Goal: Information Seeking & Learning: Check status

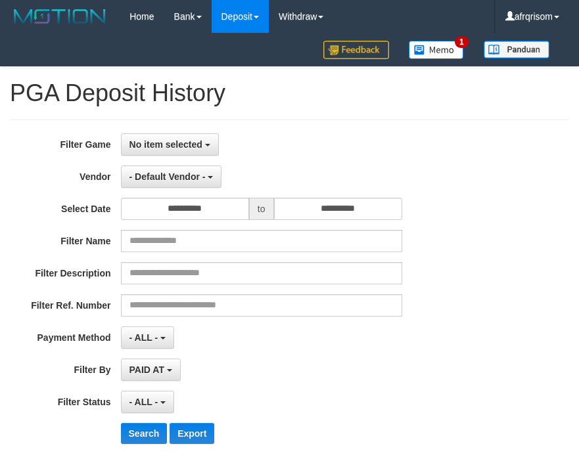
select select "**********"
select select "***"
click at [369, 136] on div "No item selected SELECT GAME [ITOTO] OMTOGEL" at bounding box center [261, 144] width 281 height 22
select select "**********"
select select "***"
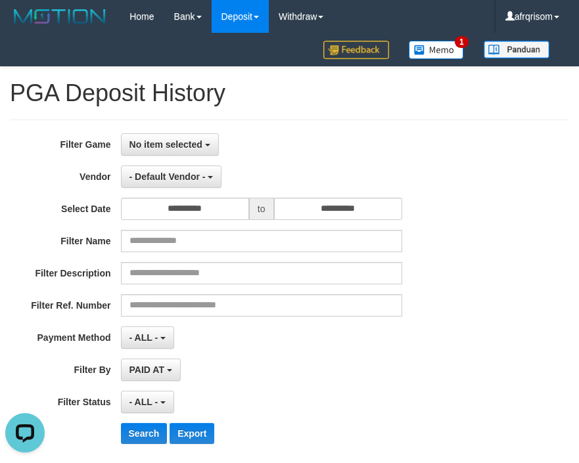
click at [267, 142] on div "No item selected SELECT GAME [ITOTO] OMTOGEL" at bounding box center [261, 144] width 281 height 22
select select
select select "**"
click at [184, 139] on span "No item selected" at bounding box center [165, 144] width 73 height 11
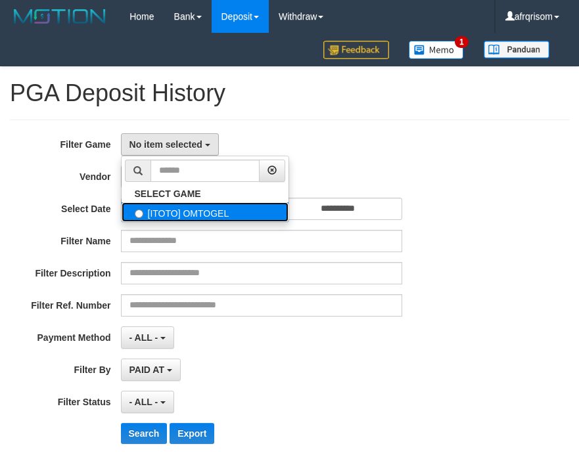
click at [189, 219] on label "[ITOTO] OMTOGEL" at bounding box center [205, 212] width 167 height 20
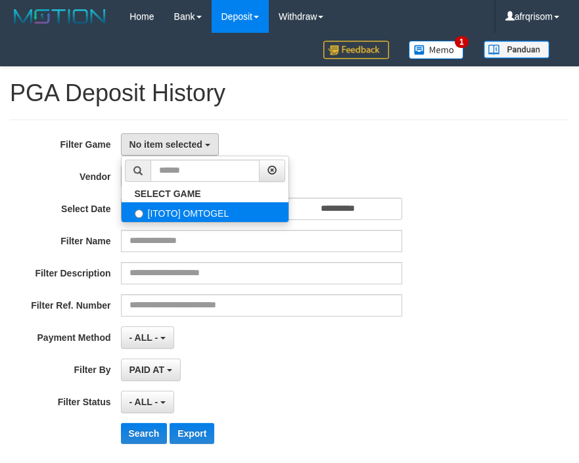
select select "***"
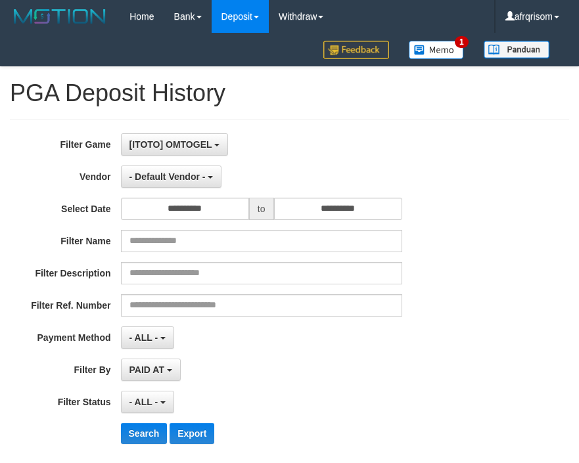
scroll to position [12, 0]
click at [192, 180] on span "- Default Vendor -" at bounding box center [167, 176] width 76 height 11
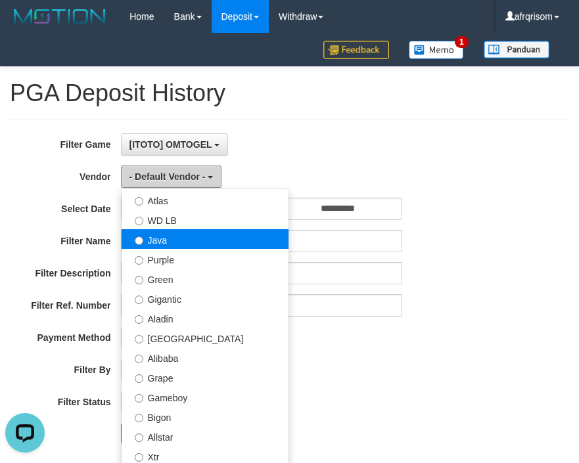
scroll to position [87, 0]
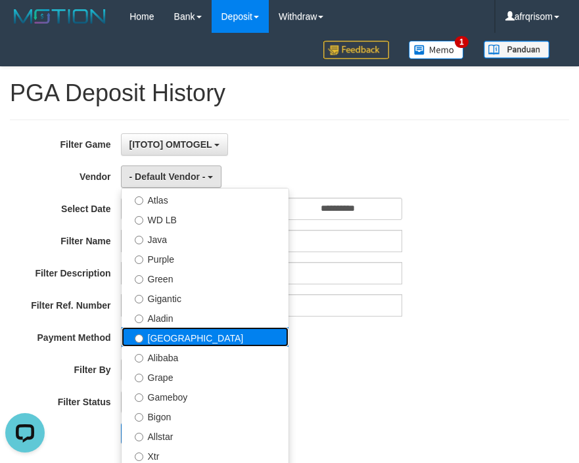
click at [219, 337] on label "[GEOGRAPHIC_DATA]" at bounding box center [205, 337] width 167 height 20
select select "**********"
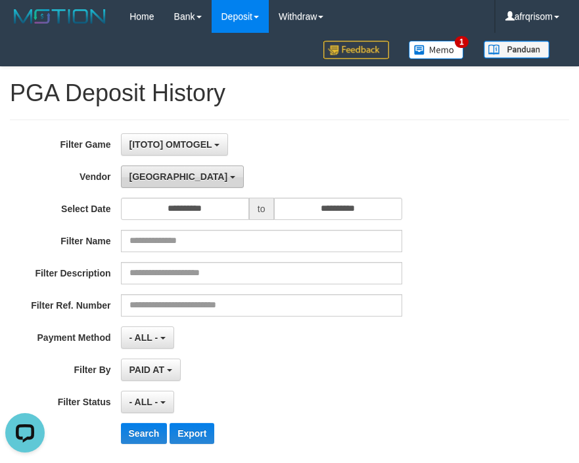
click at [160, 186] on button "[GEOGRAPHIC_DATA]" at bounding box center [182, 177] width 123 height 22
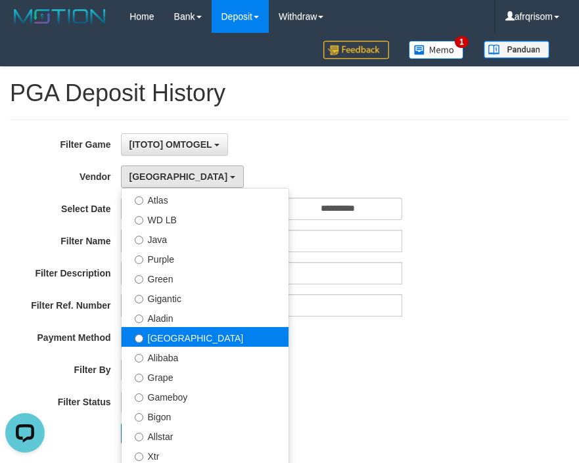
click at [181, 334] on label "[GEOGRAPHIC_DATA]" at bounding box center [205, 337] width 167 height 20
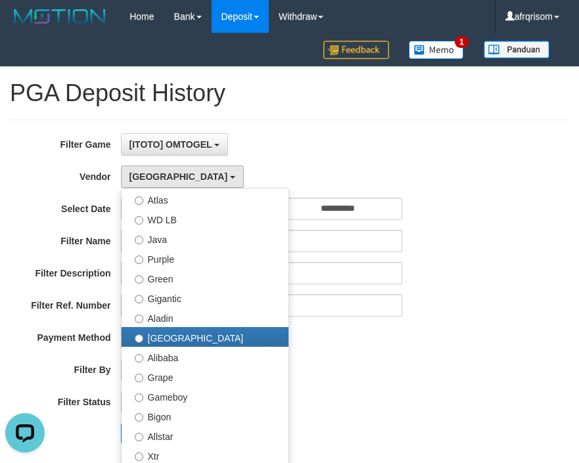
click at [430, 341] on div "**********" at bounding box center [241, 338] width 482 height 22
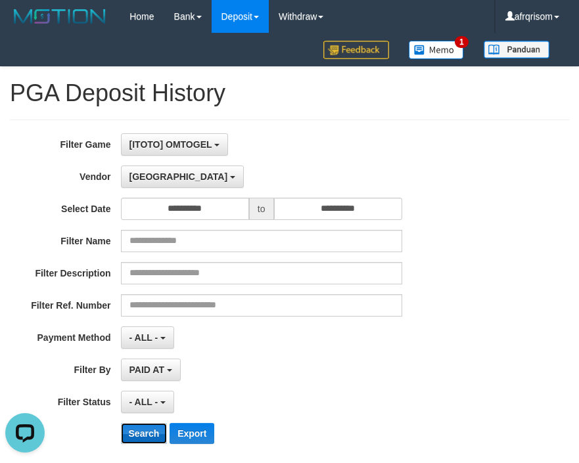
click at [144, 432] on button "Search" at bounding box center [144, 433] width 47 height 21
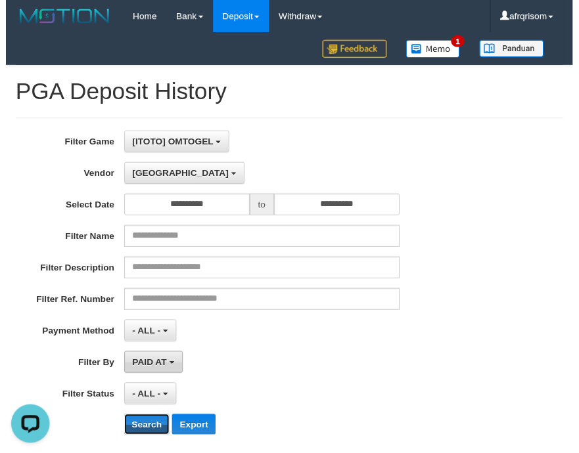
scroll to position [202, 0]
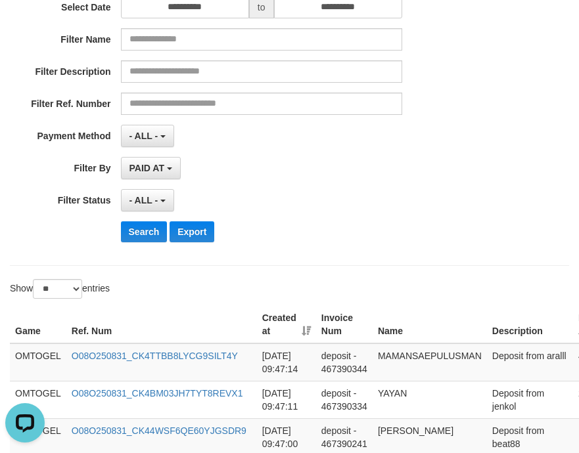
click at [74, 288] on select "** ** ** ***" at bounding box center [57, 289] width 49 height 20
select select "***"
click at [35, 279] on select "** ** ** ***" at bounding box center [57, 289] width 49 height 20
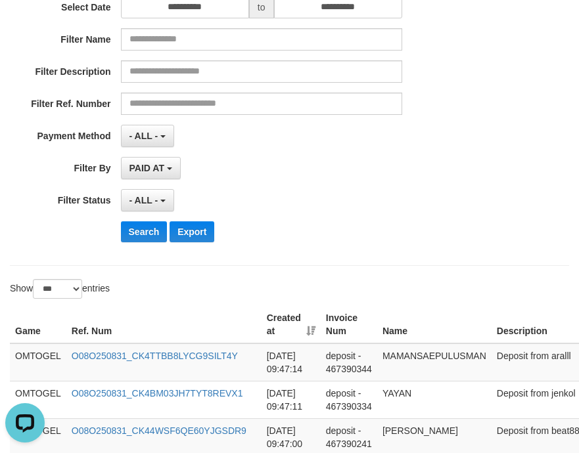
click at [308, 333] on th "Created at" at bounding box center [290, 324] width 59 height 37
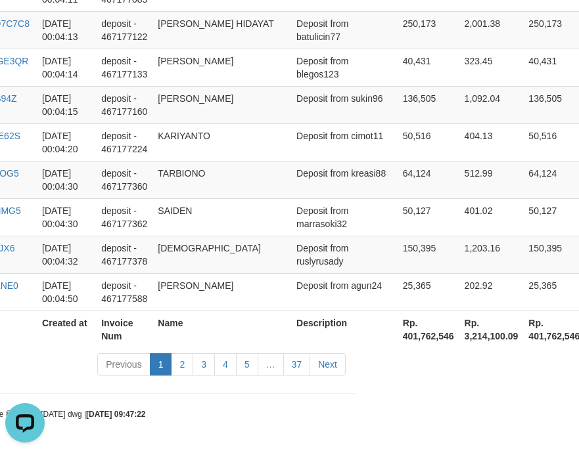
scroll to position [3979, 194]
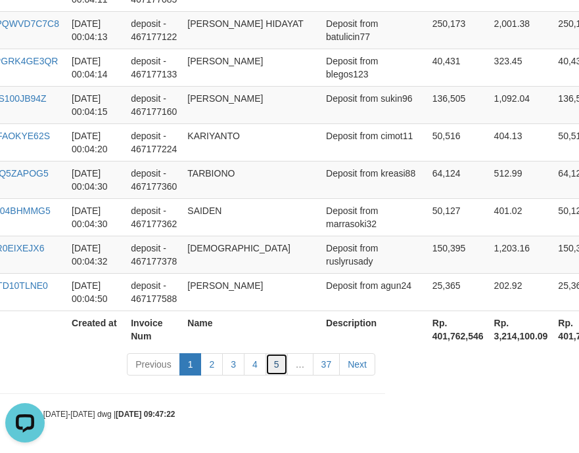
click at [278, 363] on link "5" at bounding box center [276, 364] width 22 height 22
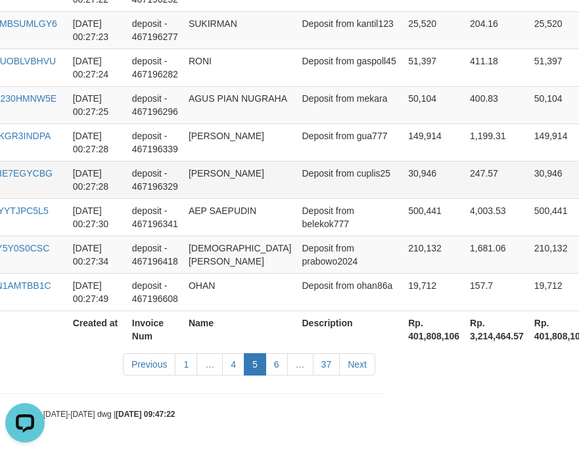
click at [303, 161] on td "Deposit from cuplis25" at bounding box center [350, 179] width 106 height 37
drag, startPoint x: 237, startPoint y: 363, endPoint x: 246, endPoint y: 339, distance: 25.8
click at [237, 363] on link "4" at bounding box center [233, 364] width 22 height 22
click at [297, 161] on td "Deposit from cuplis25" at bounding box center [350, 179] width 106 height 37
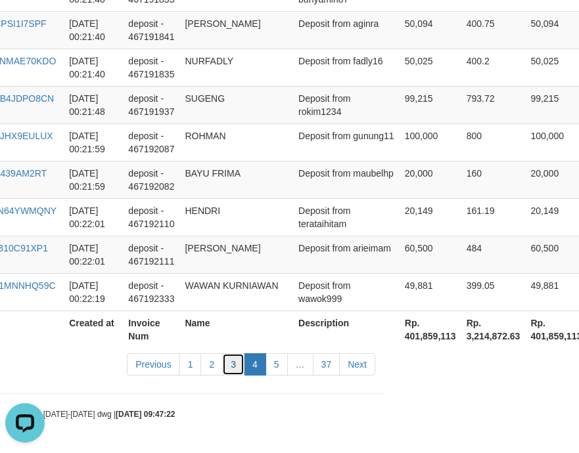
click at [229, 360] on link "3" at bounding box center [233, 364] width 22 height 22
click at [246, 193] on td "BAYU FRIMA" at bounding box center [236, 179] width 114 height 37
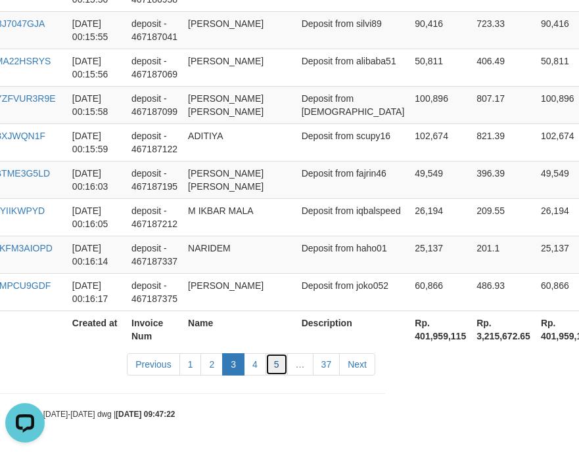
click at [277, 371] on link "5" at bounding box center [276, 364] width 22 height 22
click at [281, 365] on link "5" at bounding box center [276, 364] width 22 height 22
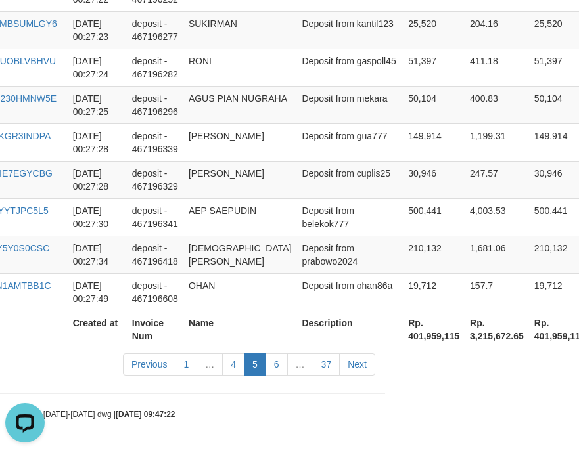
click at [281, 365] on link "6" at bounding box center [276, 364] width 22 height 22
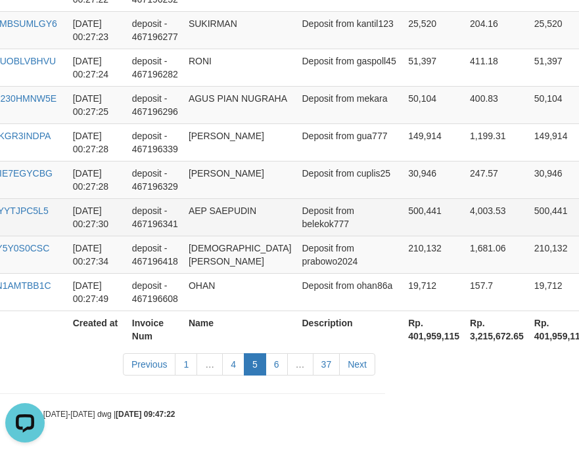
click at [297, 214] on td "Deposit from belekok777" at bounding box center [350, 216] width 106 height 37
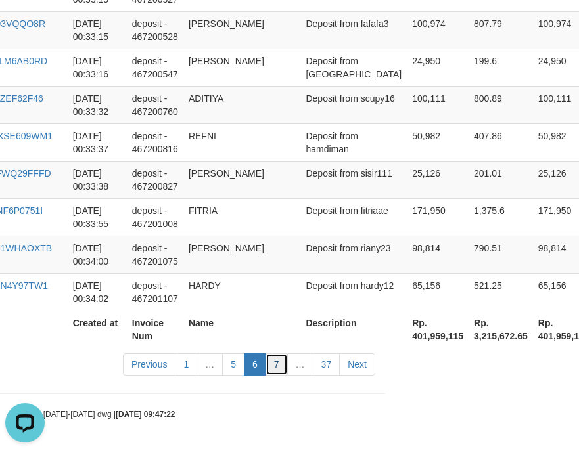
click at [279, 373] on link "7" at bounding box center [276, 364] width 22 height 22
click at [275, 191] on td "[PERSON_NAME]" at bounding box center [242, 179] width 118 height 37
click at [277, 373] on link "7" at bounding box center [276, 364] width 22 height 22
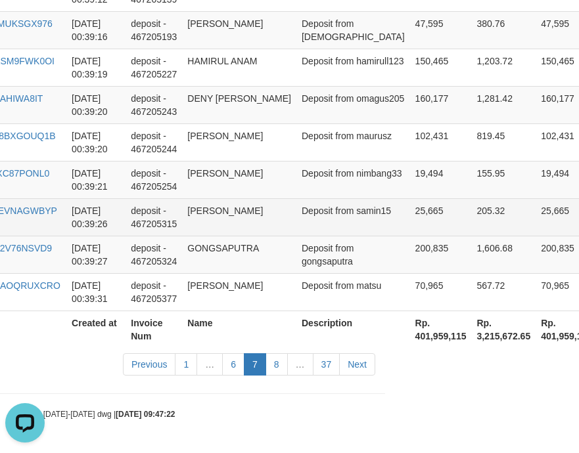
click at [298, 229] on td "Deposit from samin15" at bounding box center [353, 216] width 114 height 37
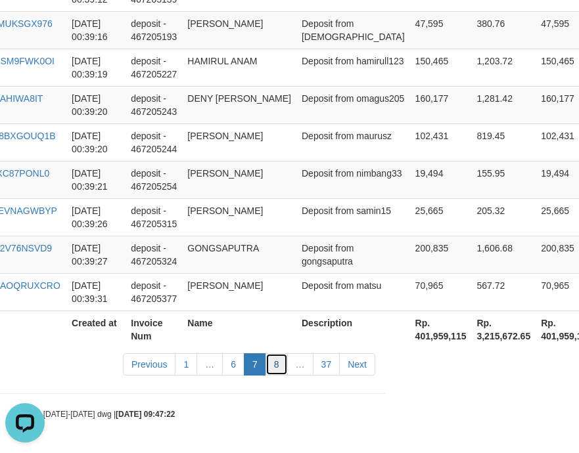
click at [267, 372] on link "8" at bounding box center [276, 364] width 22 height 22
click at [270, 369] on link "8" at bounding box center [276, 364] width 22 height 22
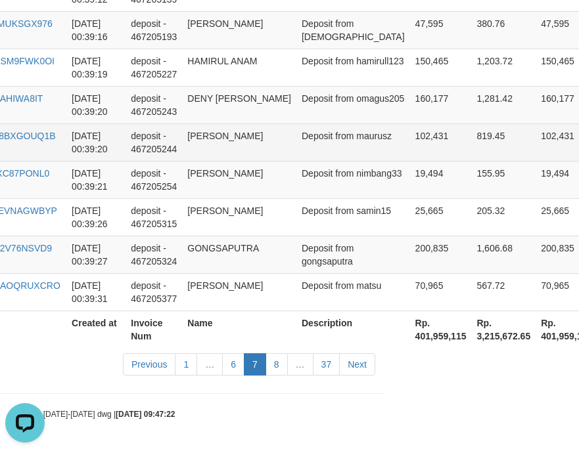
click at [231, 136] on td "[PERSON_NAME]" at bounding box center [239, 142] width 114 height 37
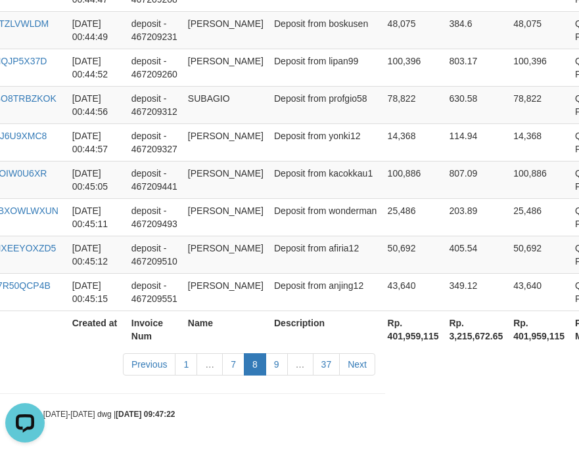
scroll to position [4032, 194]
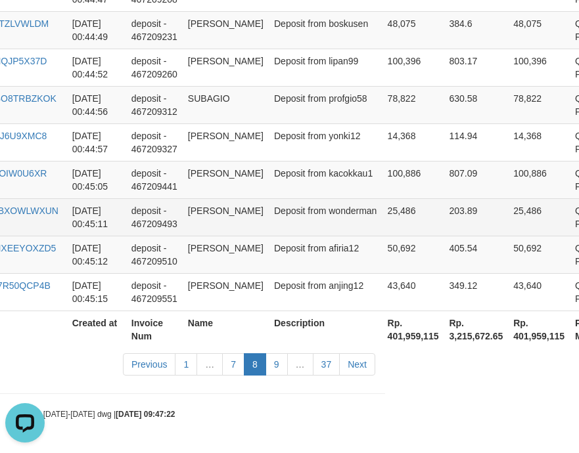
click at [274, 220] on td "Deposit from wonderman" at bounding box center [326, 216] width 114 height 37
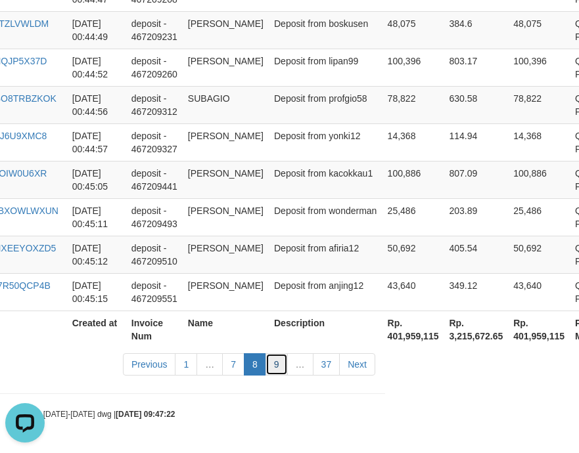
click at [278, 369] on link "9" at bounding box center [276, 364] width 22 height 22
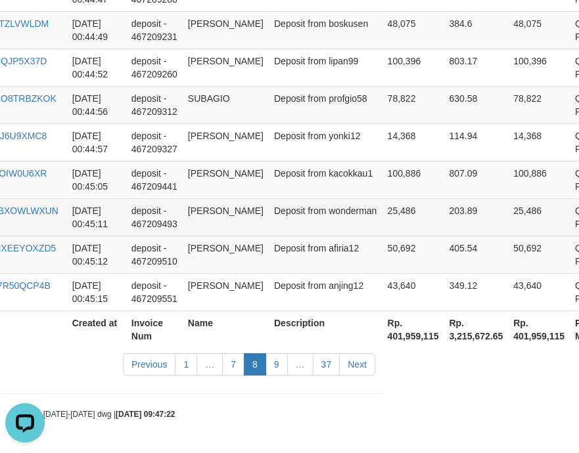
click at [448, 213] on td "203.89" at bounding box center [475, 216] width 64 height 37
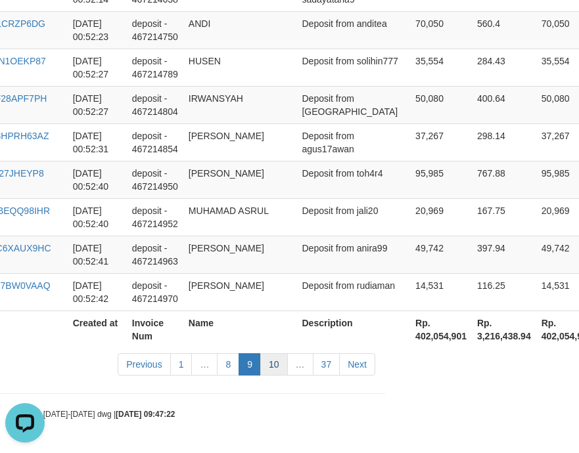
scroll to position [3979, 194]
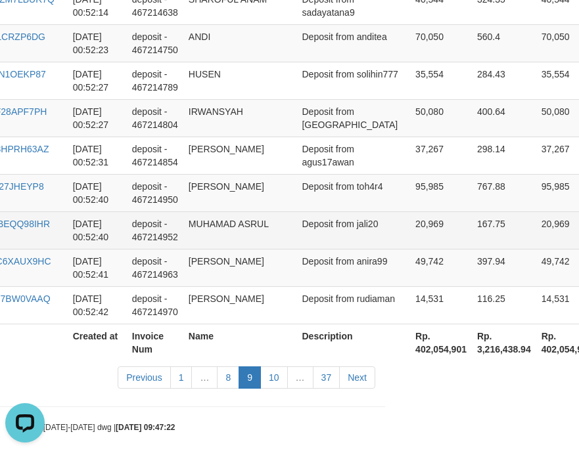
click at [269, 225] on td "MUHAMAD ASRUL" at bounding box center [240, 230] width 114 height 37
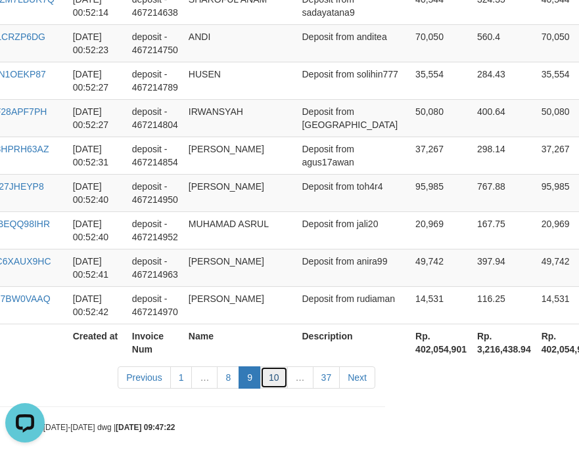
click at [267, 370] on link "10" at bounding box center [274, 378] width 28 height 22
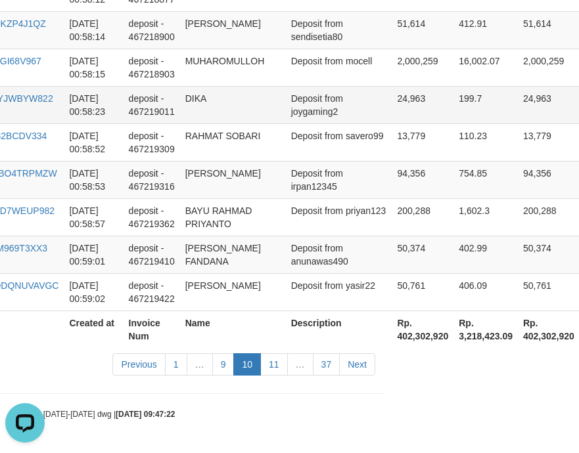
click at [339, 108] on td "Deposit from joygaming2" at bounding box center [339, 104] width 106 height 37
click at [337, 116] on td "Deposit from joygaming2" at bounding box center [339, 104] width 106 height 37
click at [280, 367] on link "11" at bounding box center [274, 364] width 28 height 22
click at [340, 165] on td "Deposit from irpan12345" at bounding box center [339, 179] width 106 height 37
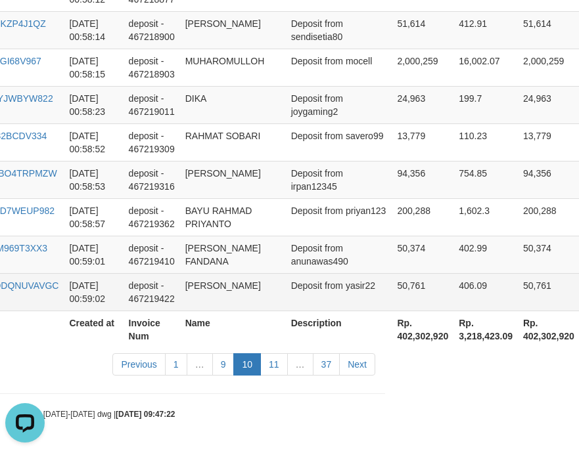
scroll to position [4098, 194]
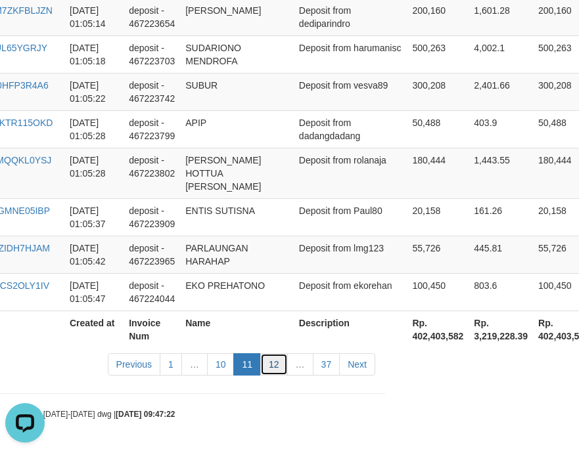
click at [278, 368] on link "12" at bounding box center [274, 364] width 28 height 22
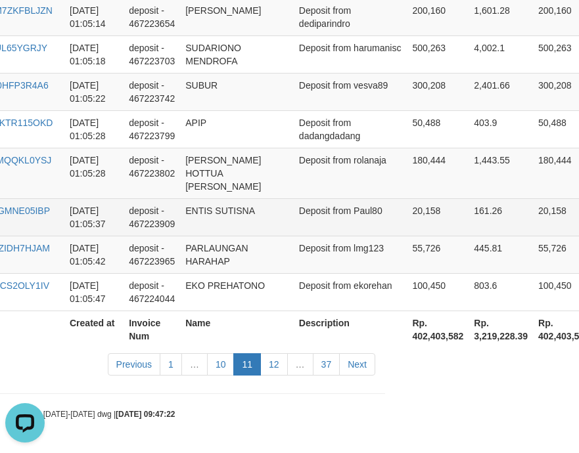
click at [407, 200] on td "20,158" at bounding box center [438, 216] width 62 height 37
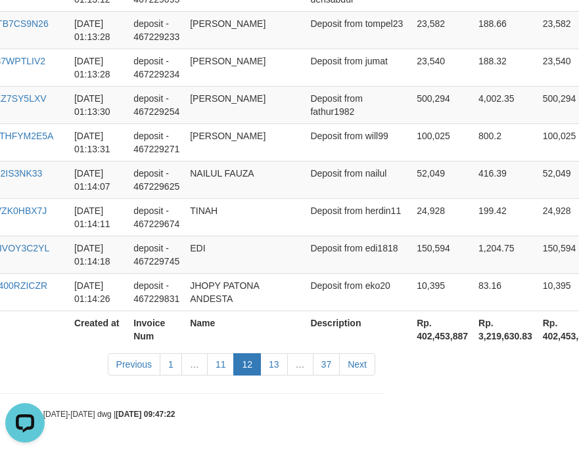
scroll to position [3979, 194]
click at [282, 367] on link "13" at bounding box center [274, 364] width 28 height 22
click at [323, 180] on td "Deposit from nailul" at bounding box center [358, 179] width 106 height 37
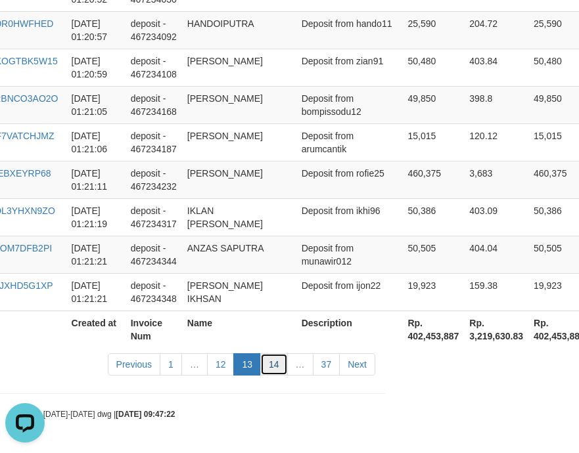
click at [275, 363] on link "14" at bounding box center [274, 364] width 28 height 22
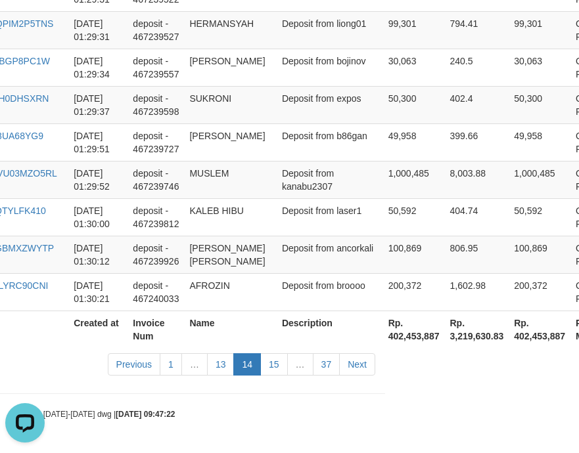
click at [277, 356] on link "15" at bounding box center [274, 364] width 28 height 22
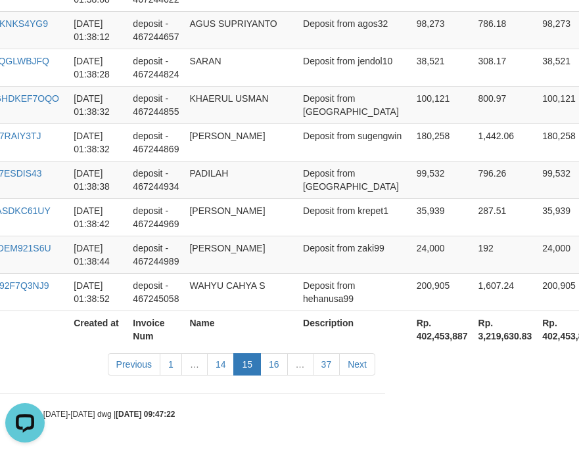
scroll to position [4006, 194]
click at [537, 260] on td "24,000" at bounding box center [568, 254] width 62 height 37
click at [273, 367] on link "16" at bounding box center [274, 364] width 28 height 22
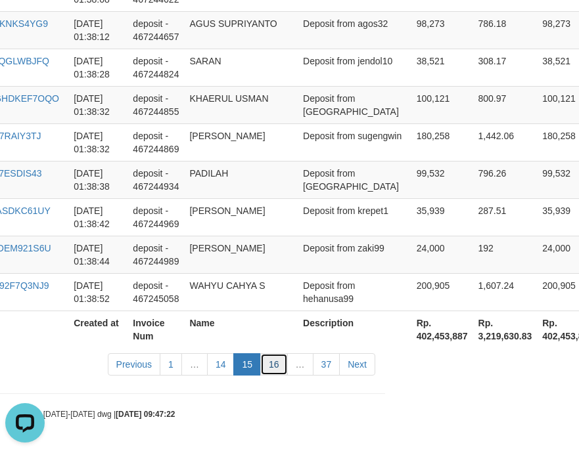
click at [273, 367] on link "16" at bounding box center [274, 364] width 28 height 22
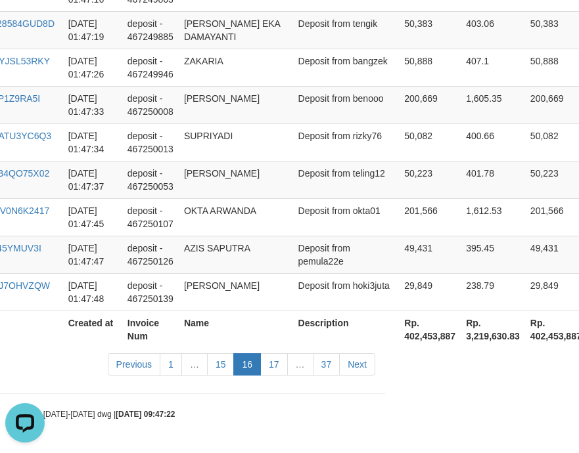
scroll to position [3979, 194]
click at [273, 367] on link "17" at bounding box center [274, 364] width 28 height 22
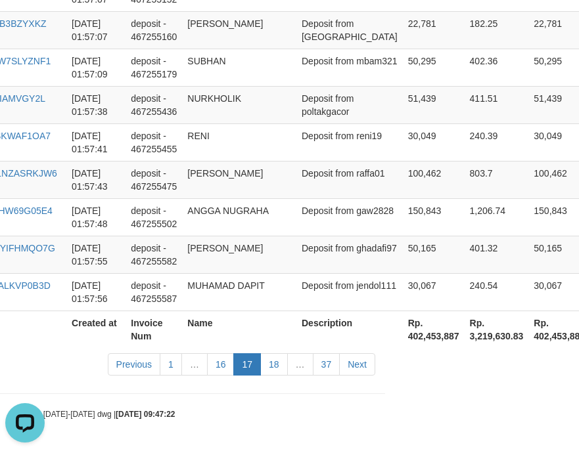
click at [273, 367] on link "18" at bounding box center [274, 364] width 28 height 22
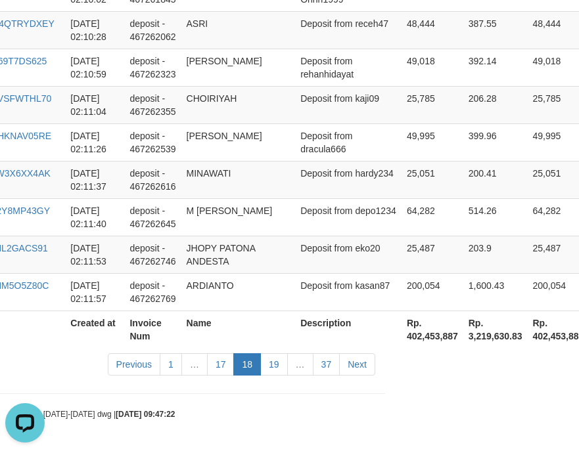
click at [273, 367] on link "19" at bounding box center [274, 364] width 28 height 22
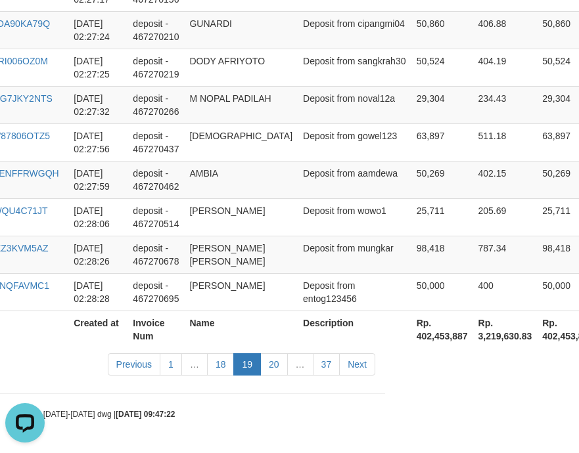
click at [308, 409] on div "code © [DATE]-[DATE] dwg | [DATE] 09:47:22" at bounding box center [95, 413] width 579 height 13
click at [269, 361] on link "20" at bounding box center [274, 364] width 28 height 22
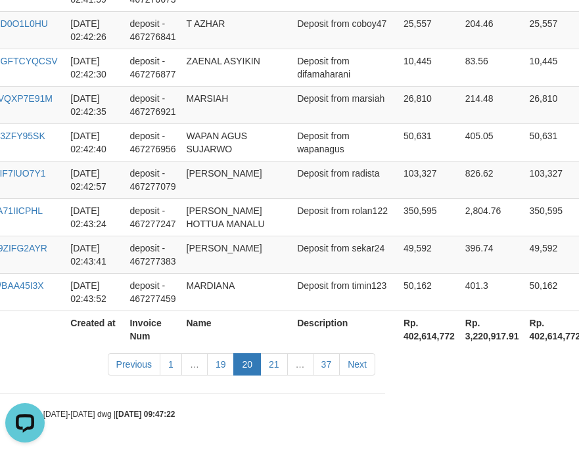
scroll to position [3979, 194]
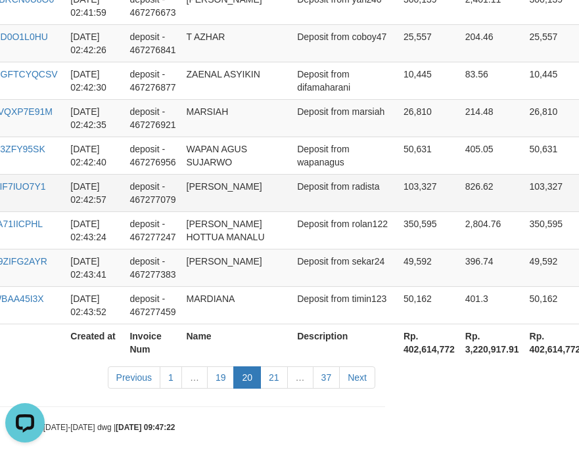
click at [357, 191] on td "Deposit from radista" at bounding box center [345, 192] width 106 height 37
click at [283, 367] on link "21" at bounding box center [274, 378] width 28 height 22
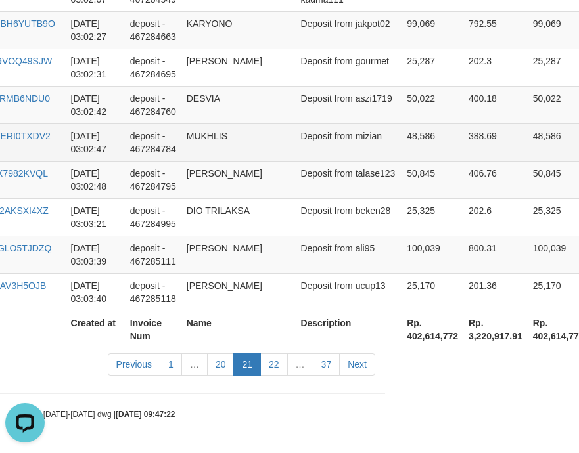
click at [348, 146] on td "Deposit from mizian" at bounding box center [348, 142] width 106 height 37
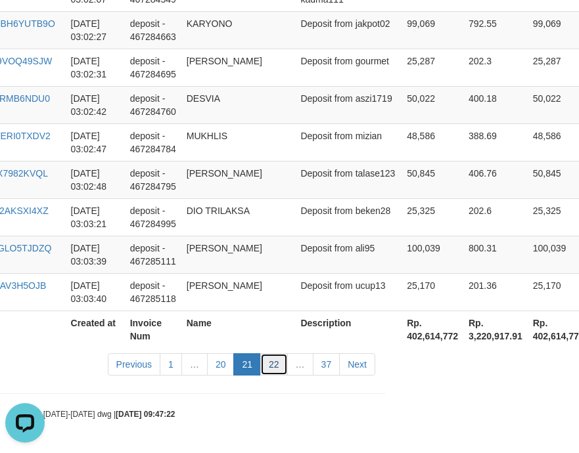
click at [265, 366] on link "22" at bounding box center [274, 364] width 28 height 22
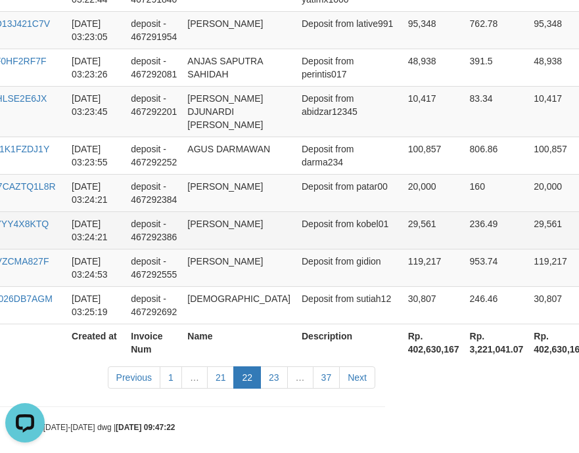
click at [340, 212] on td "Deposit from kobel01" at bounding box center [349, 230] width 106 height 37
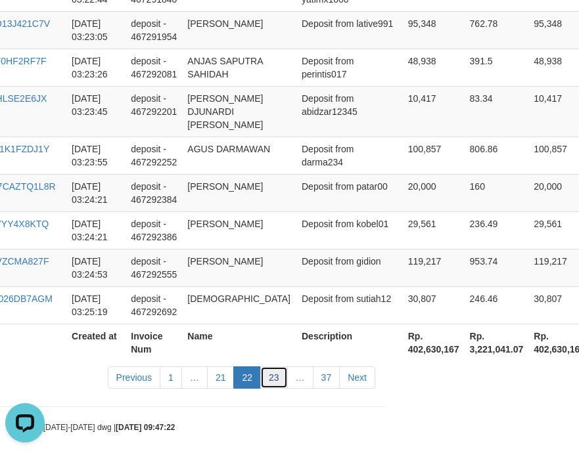
click at [277, 369] on link "23" at bounding box center [274, 378] width 28 height 22
click at [403, 175] on td "20,000" at bounding box center [434, 192] width 62 height 37
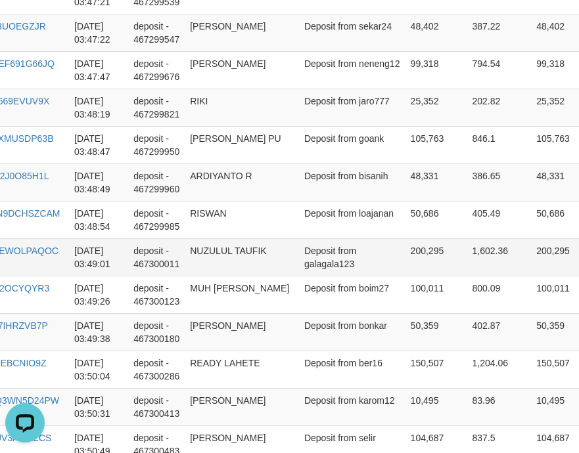
scroll to position [3415, 194]
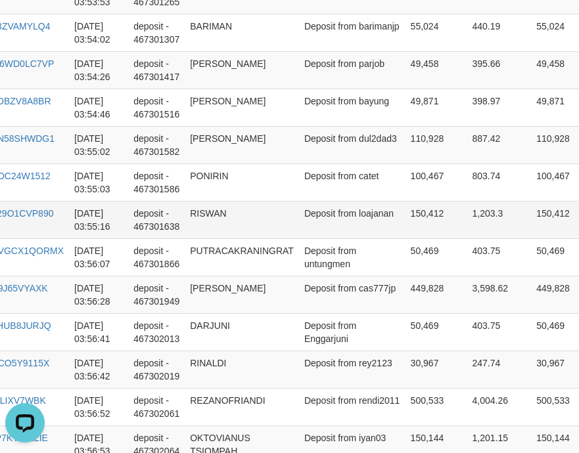
click at [466, 237] on td "1,203.3" at bounding box center [498, 219] width 64 height 37
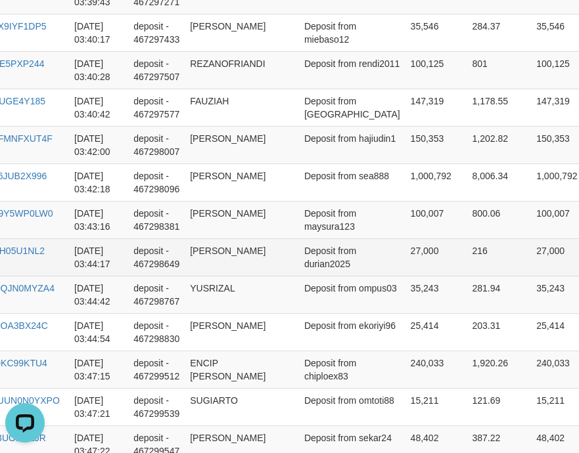
scroll to position [2279, 194]
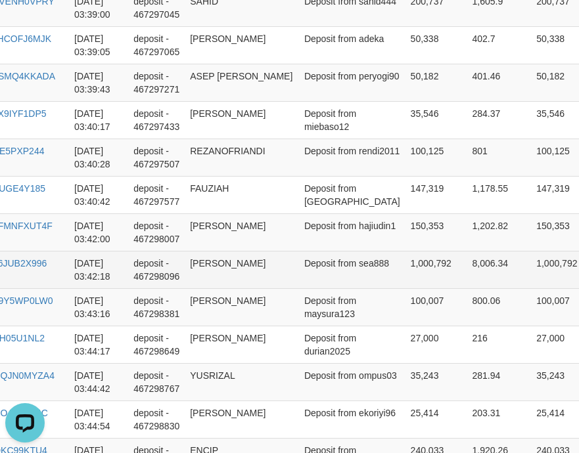
click at [405, 273] on td "1,000,792" at bounding box center [436, 269] width 62 height 37
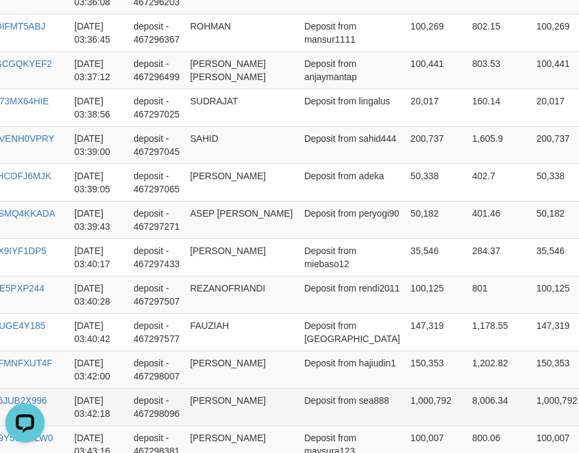
scroll to position [2104, 194]
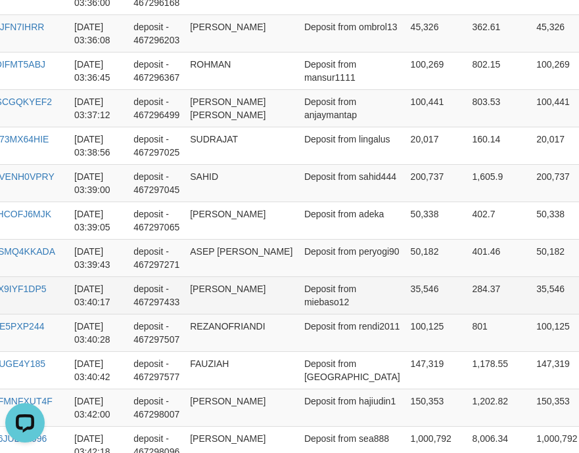
click at [294, 277] on td "[PERSON_NAME]" at bounding box center [242, 295] width 114 height 37
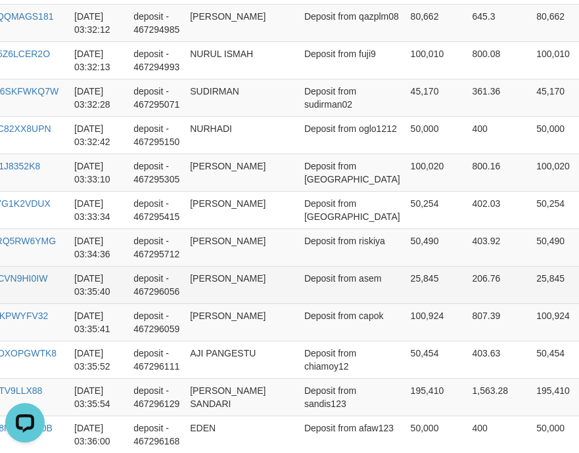
scroll to position [1665, 194]
click at [317, 294] on td "Deposit from asem" at bounding box center [352, 283] width 106 height 37
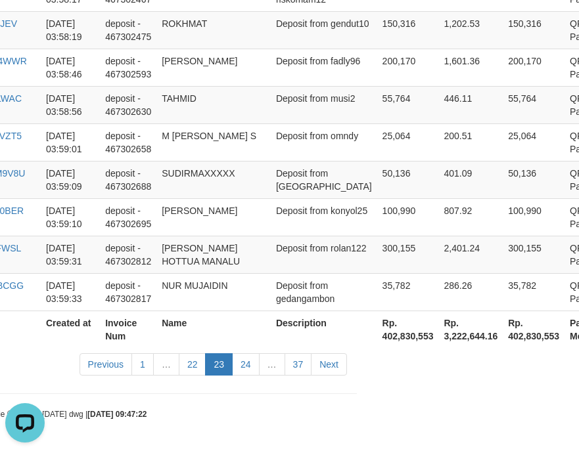
scroll to position [3979, 258]
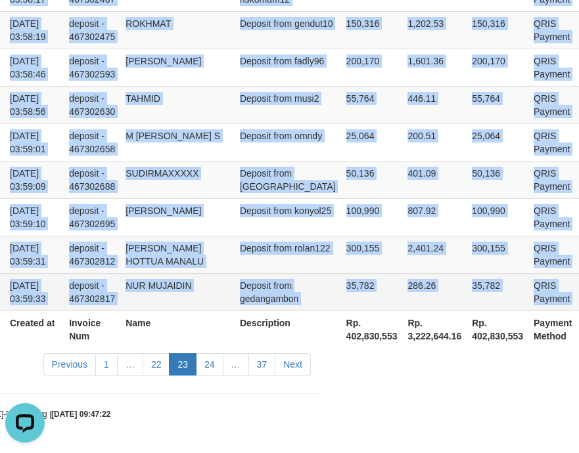
copy tbody "OMTOGEL O08O250831_CK4AJ9AZCMDXOPGWTK8 [DATE] 03:35:52 deposit - 467296111 AJI …"
drag, startPoint x: 14, startPoint y: 351, endPoint x: 570, endPoint y: 288, distance: 560.0
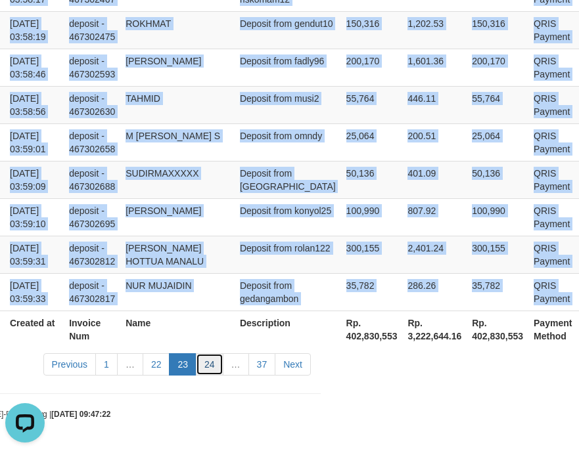
click at [212, 372] on link "24" at bounding box center [210, 364] width 28 height 22
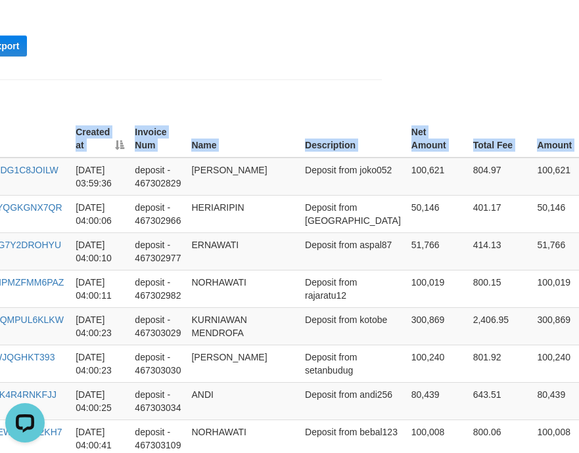
scroll to position [388, 247]
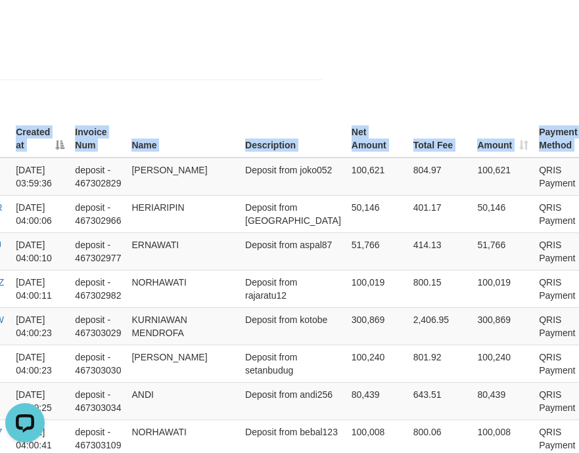
copy table "Game Ref. Num Created at Invoice Num Name Description Net Amount Total Fee Amou…"
drag, startPoint x: 14, startPoint y: 166, endPoint x: 595, endPoint y: 244, distance: 586.0
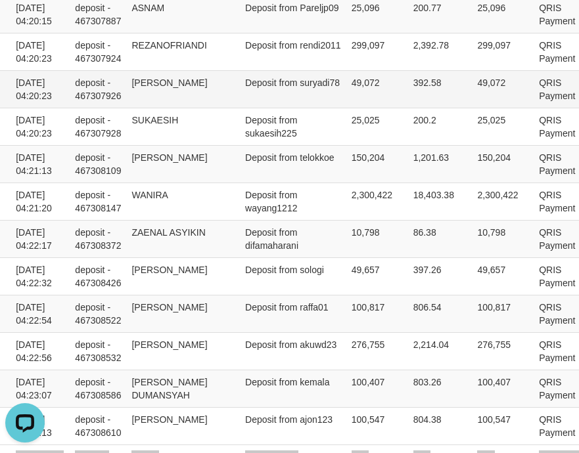
scroll to position [3979, 247]
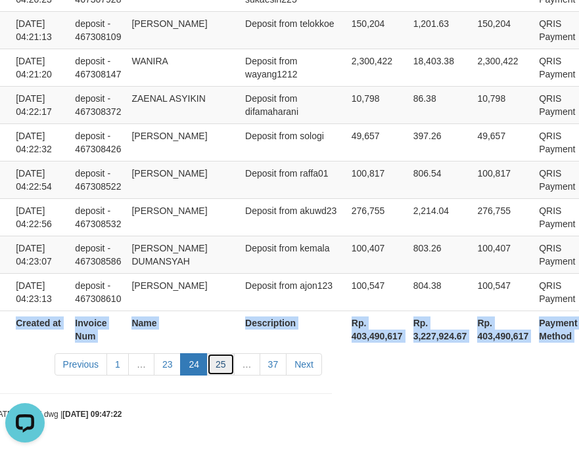
click at [219, 370] on link "25" at bounding box center [221, 364] width 28 height 22
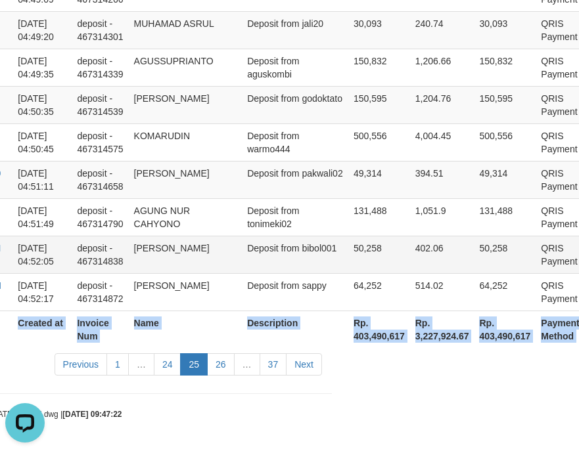
scroll to position [3979, 241]
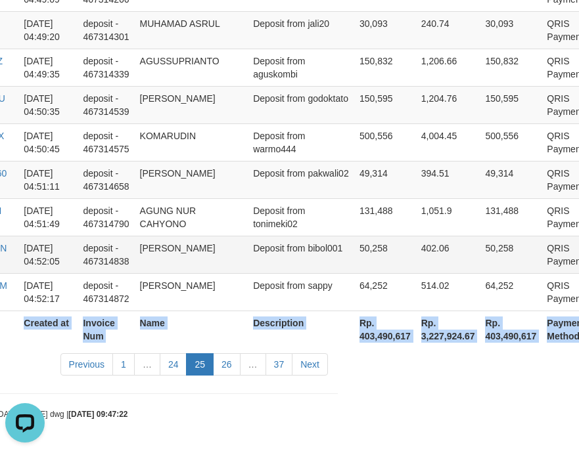
copy table "Game Ref. Num Created at Invoice Num Name Description Net Amount Total Fee Amou…"
click at [231, 358] on link "26" at bounding box center [227, 364] width 28 height 22
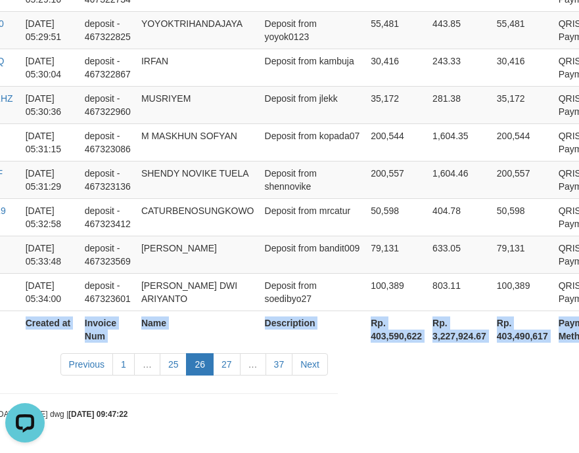
copy table "Game Ref. Num Created at Invoice Num Name Description Net Amount Total Fee Amou…"
click at [228, 366] on link "27" at bounding box center [227, 364] width 28 height 22
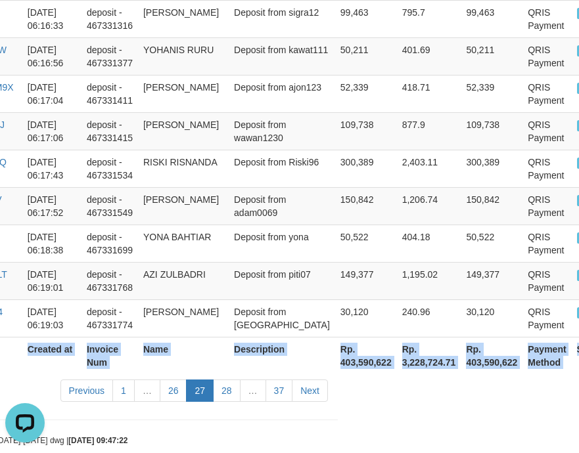
scroll to position [3992, 231]
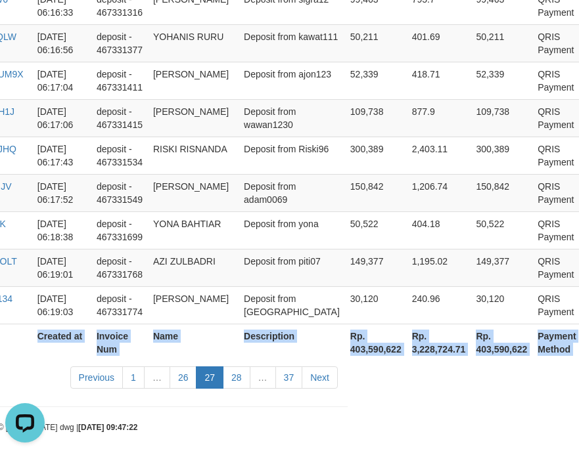
copy table "Game Ref. Num Created at Invoice Num Name Description Net Amount Total Fee Amou…"
click at [246, 367] on link "28" at bounding box center [237, 378] width 28 height 22
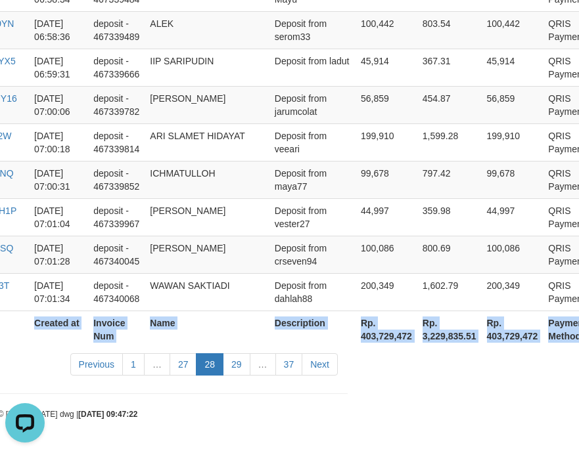
copy table "Game Ref. Num Created at Invoice Num Name Description Net Amount Total Fee Amou…"
click at [239, 357] on link "29" at bounding box center [237, 364] width 28 height 22
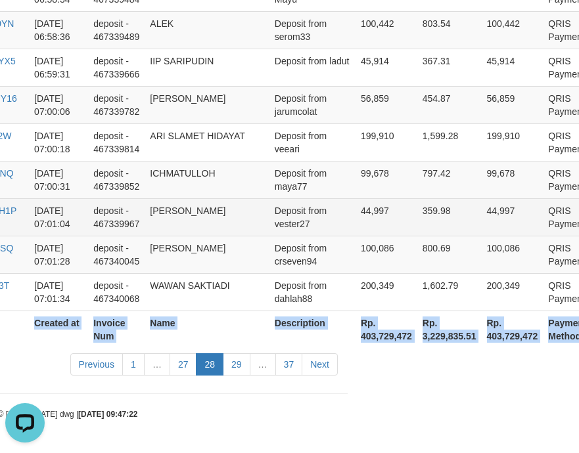
scroll to position [4019, 231]
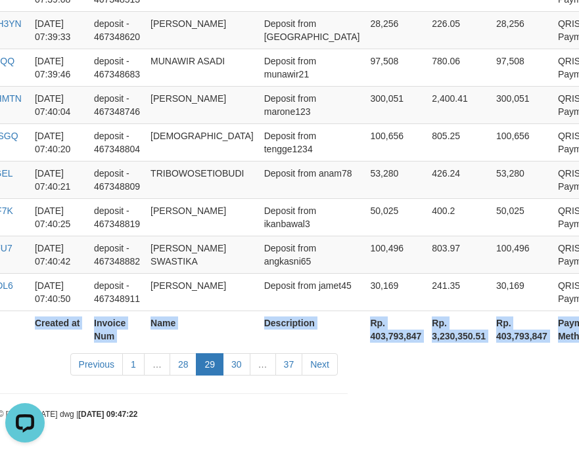
copy table "Game Ref. Num Created at Invoice Num Name Description Net Amount Total Fee Amou…"
click at [246, 367] on link "30" at bounding box center [237, 364] width 28 height 22
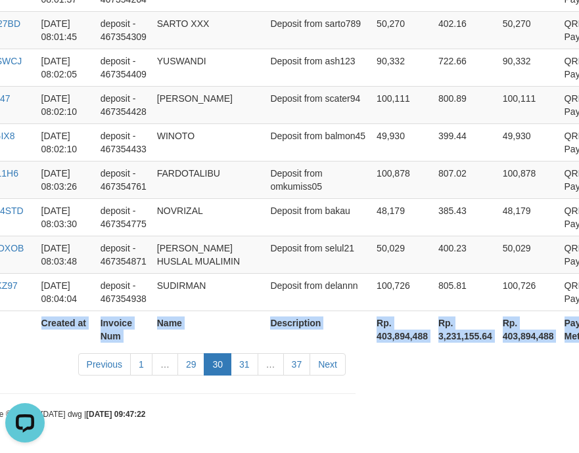
copy table "Game Ref. Num Created at Invoice Num Name Description Net Amount Total Fee Amou…"
click at [246, 374] on link "31" at bounding box center [245, 364] width 28 height 22
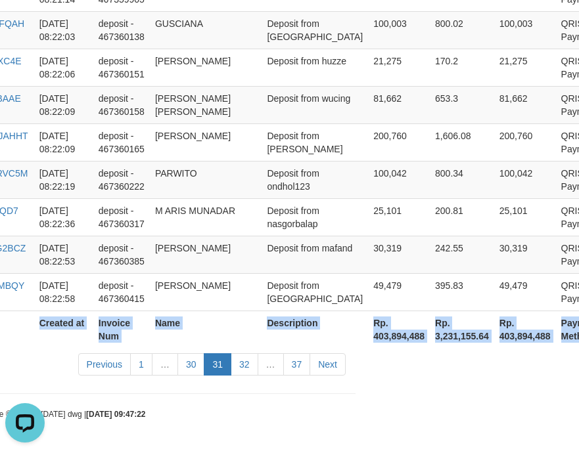
scroll to position [3979, 223]
copy table "Game Ref. Num Created at Invoice Num Name Description Net Amount Total Fee Amou…"
click at [247, 373] on link "32" at bounding box center [245, 364] width 28 height 22
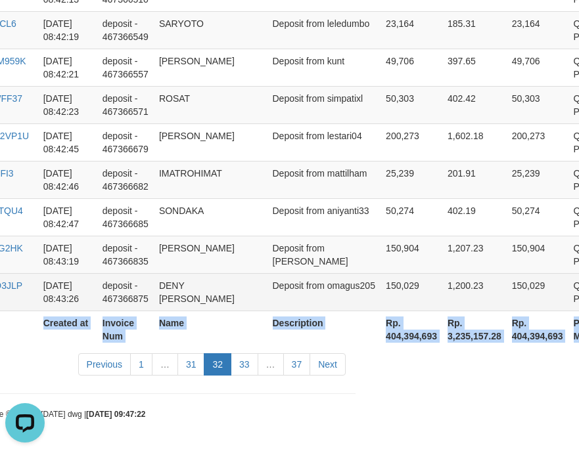
copy table "Game Ref. Num Created at Invoice Num Name Description Net Amount Total Fee Amou…"
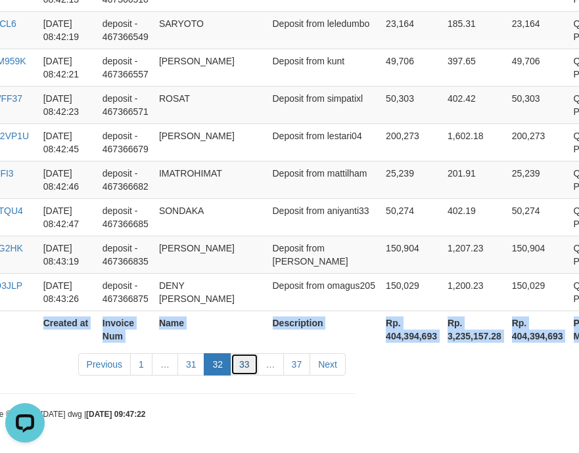
click at [252, 368] on link "33" at bounding box center [245, 364] width 28 height 22
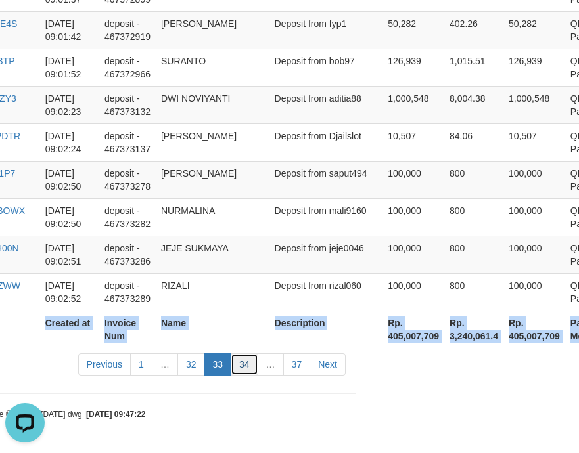
click at [242, 365] on link "34" at bounding box center [245, 364] width 28 height 22
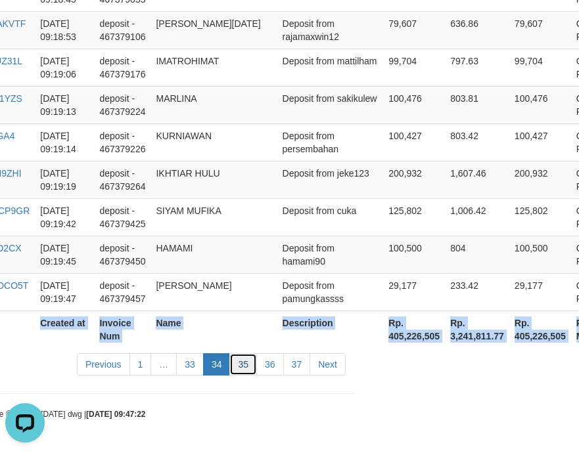
click at [239, 368] on link "35" at bounding box center [243, 364] width 28 height 22
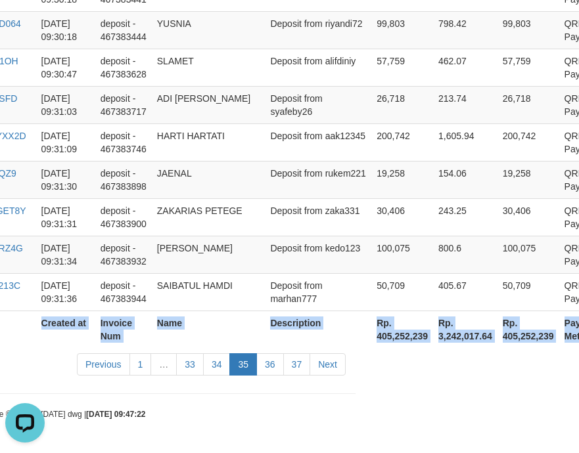
scroll to position [4006, 223]
click at [276, 369] on link "36" at bounding box center [270, 364] width 28 height 22
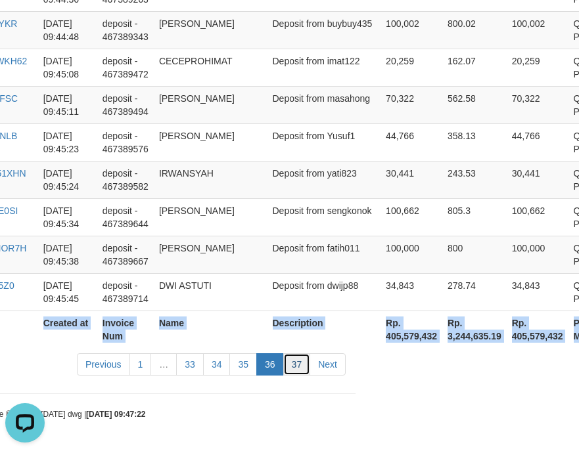
click at [298, 368] on link "37" at bounding box center [297, 364] width 28 height 22
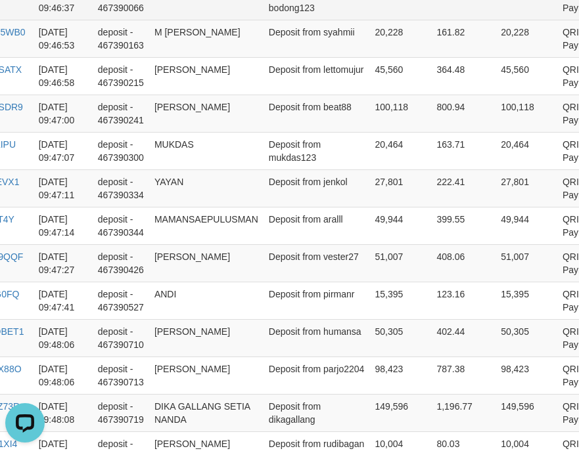
scroll to position [619, 223]
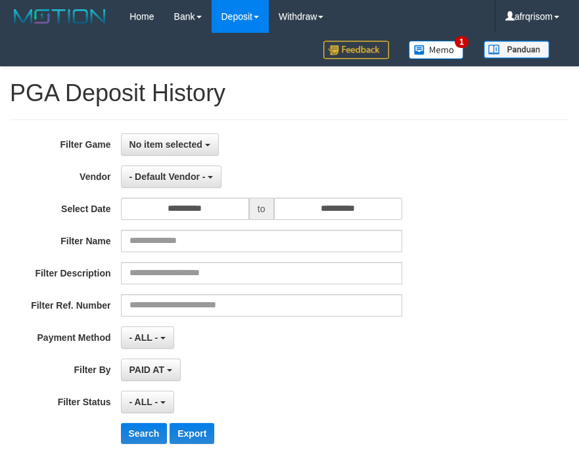
select select
select select "**"
click at [204, 148] on button "No item selected" at bounding box center [170, 144] width 98 height 22
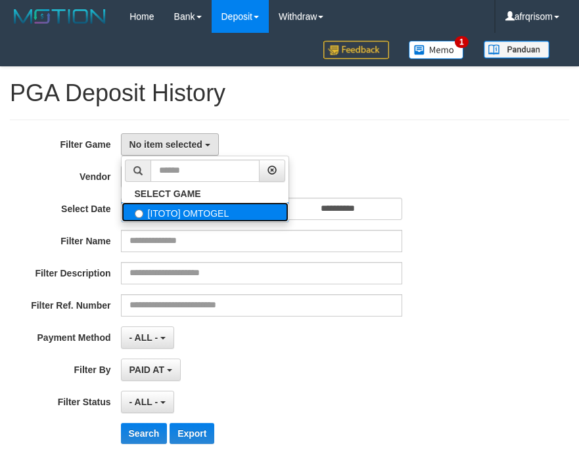
click at [194, 210] on label "[ITOTO] OMTOGEL" at bounding box center [205, 212] width 167 height 20
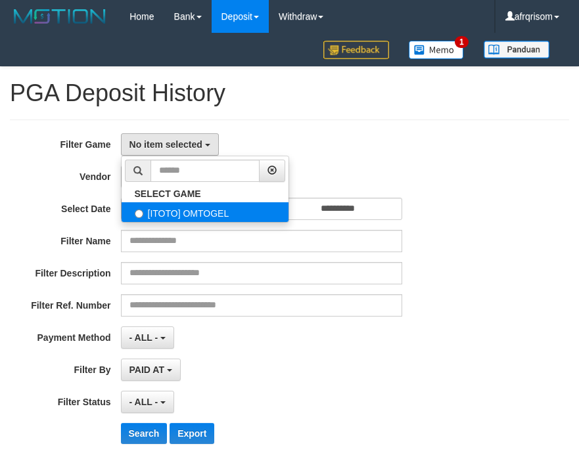
select select "***"
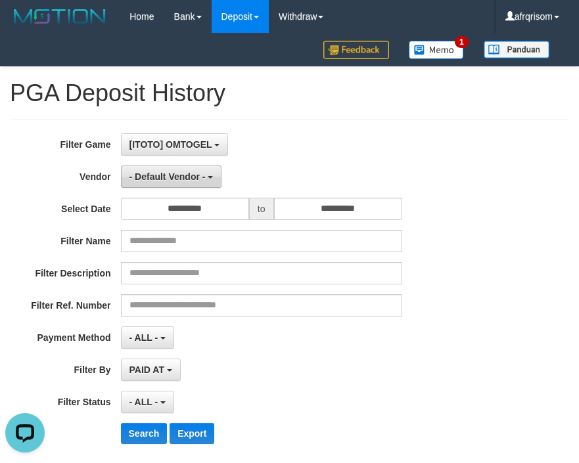
click at [183, 177] on span "- Default Vendor -" at bounding box center [167, 176] width 76 height 11
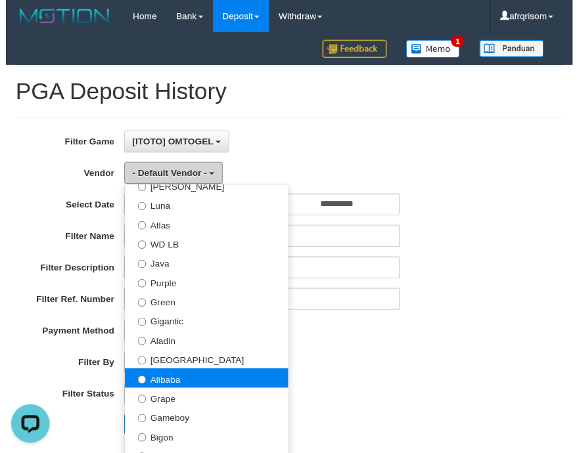
scroll to position [87, 0]
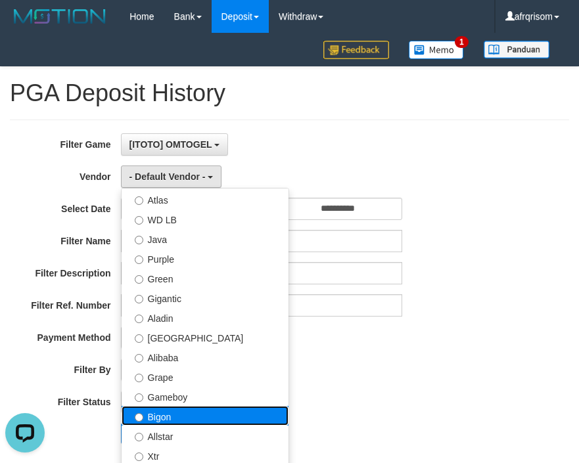
click at [162, 418] on label "Bigon" at bounding box center [205, 416] width 167 height 20
select select "**********"
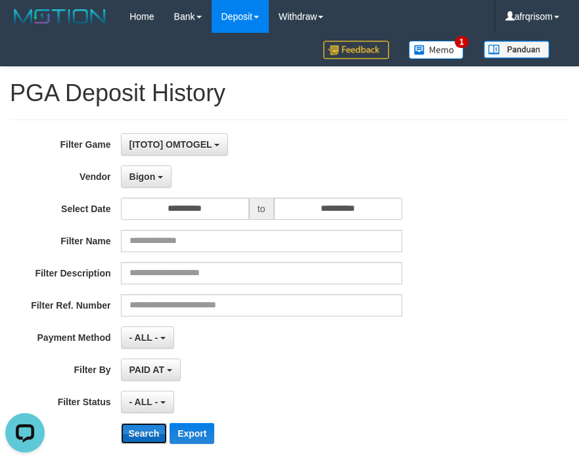
click at [141, 438] on button "Search" at bounding box center [144, 433] width 47 height 21
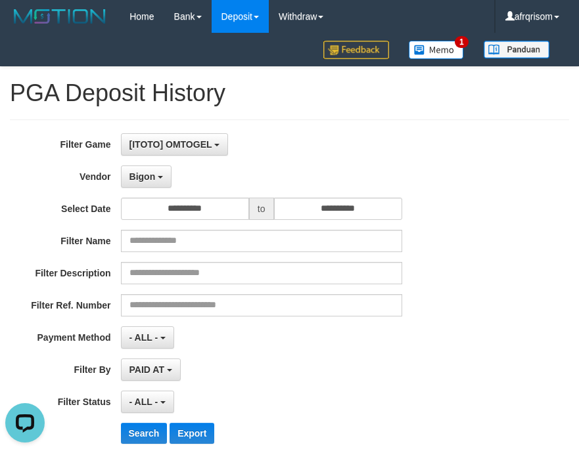
click at [451, 167] on div "**********" at bounding box center [241, 177] width 482 height 22
click at [214, 152] on button "[ITOTO] OMTOGEL" at bounding box center [175, 144] width 108 height 22
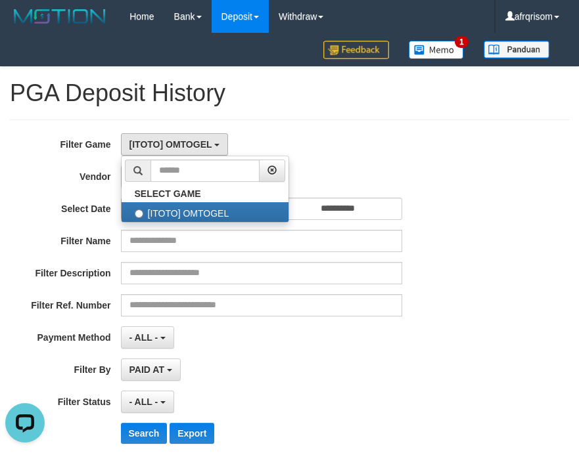
click at [387, 99] on h1 "PGA Deposit History" at bounding box center [289, 93] width 559 height 26
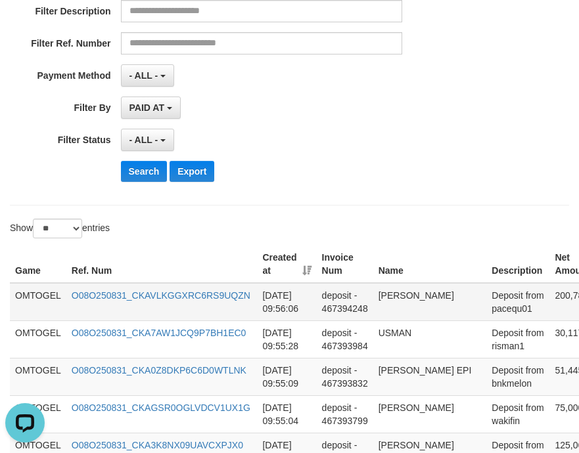
scroll to position [263, 0]
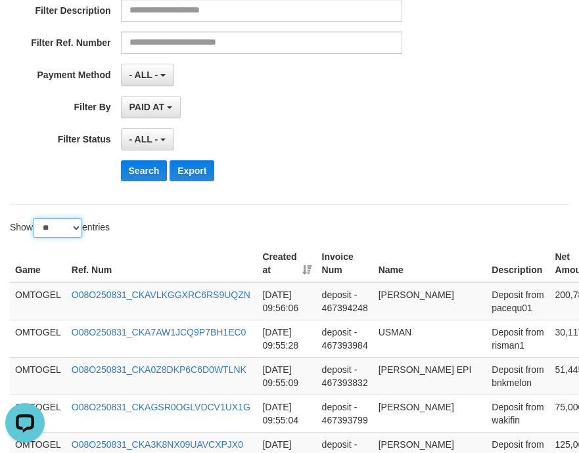
click at [71, 229] on select "** ** ** ***" at bounding box center [57, 228] width 49 height 20
select select "***"
click at [35, 218] on select "** ** ** ***" at bounding box center [57, 228] width 49 height 20
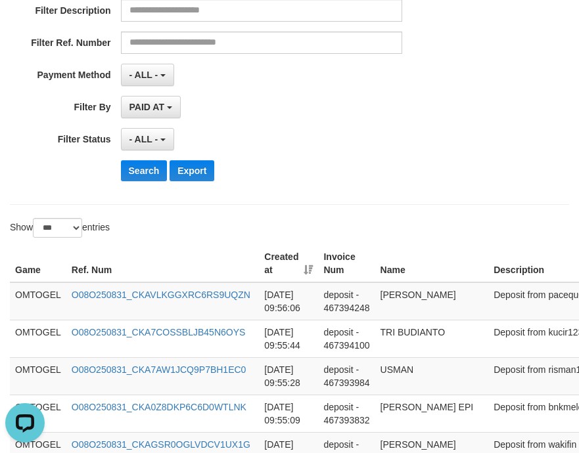
click at [313, 265] on th "Created at" at bounding box center [288, 263] width 59 height 37
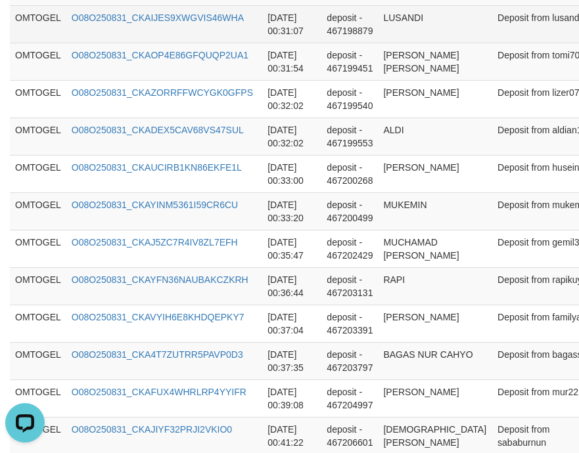
scroll to position [3979, 0]
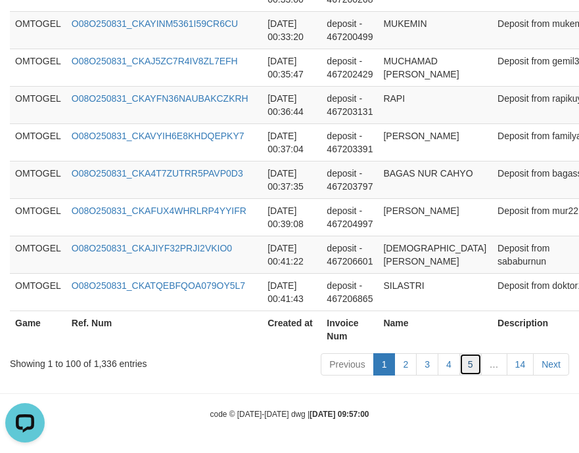
click at [470, 363] on link "5" at bounding box center [470, 364] width 22 height 22
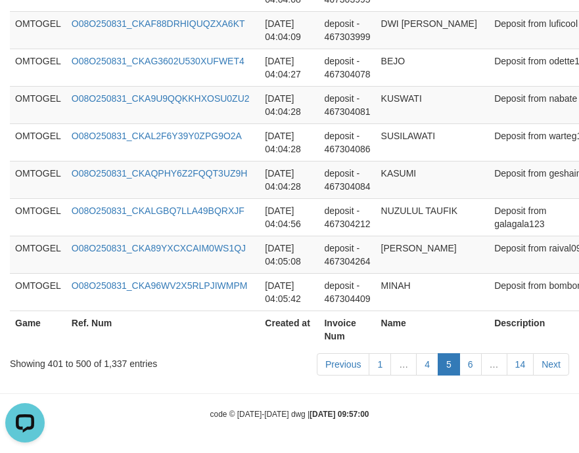
click at [470, 363] on link "6" at bounding box center [470, 364] width 22 height 22
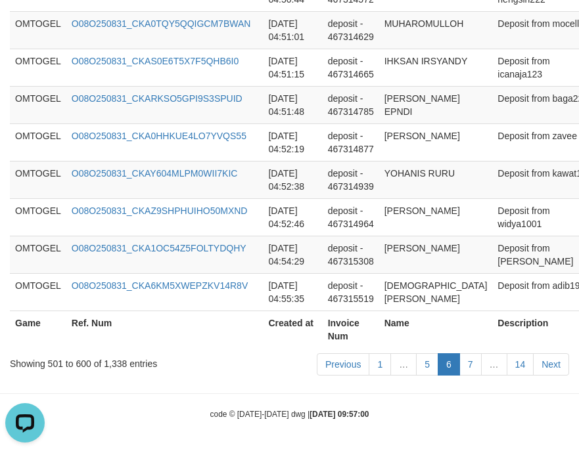
click at [470, 363] on link "7" at bounding box center [470, 364] width 22 height 22
click at [430, 371] on link "5" at bounding box center [427, 364] width 22 height 22
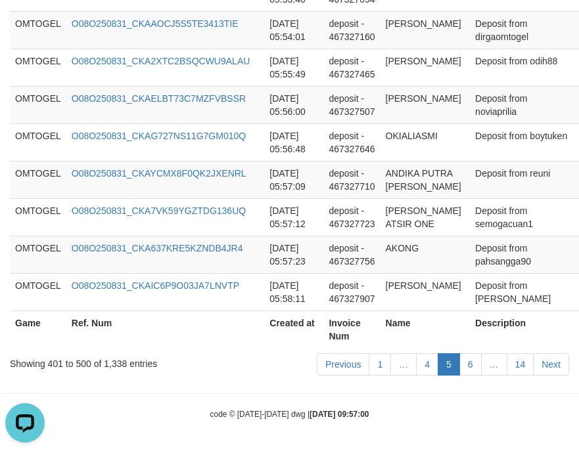
scroll to position [3992, 0]
click at [412, 240] on td "AKONG" at bounding box center [425, 254] width 90 height 37
click at [423, 361] on link "4" at bounding box center [427, 364] width 22 height 22
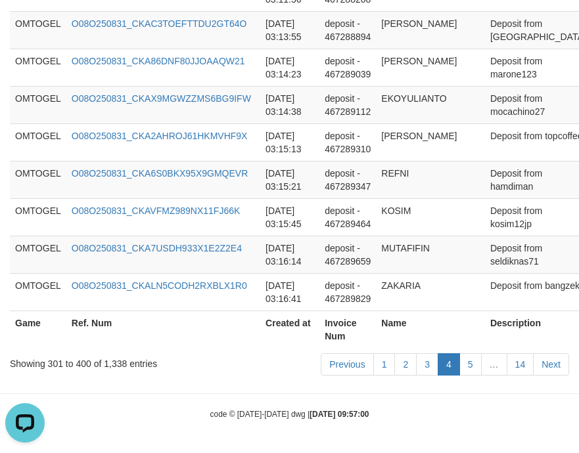
scroll to position [3979, 0]
click at [423, 361] on link "3" at bounding box center [427, 364] width 22 height 22
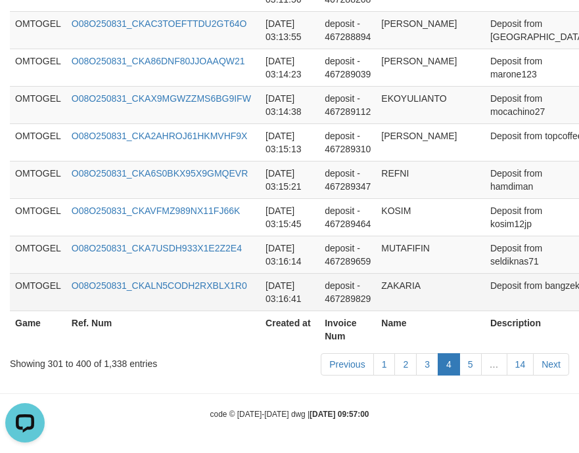
click at [420, 277] on td "ZAKARIA" at bounding box center [430, 291] width 109 height 37
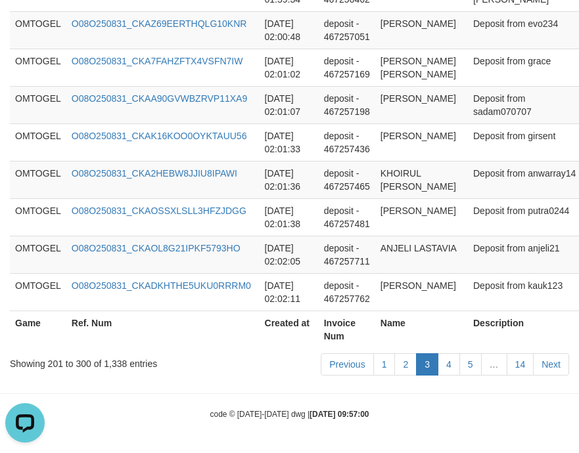
scroll to position [4019, 0]
click at [457, 373] on link "4" at bounding box center [449, 364] width 22 height 22
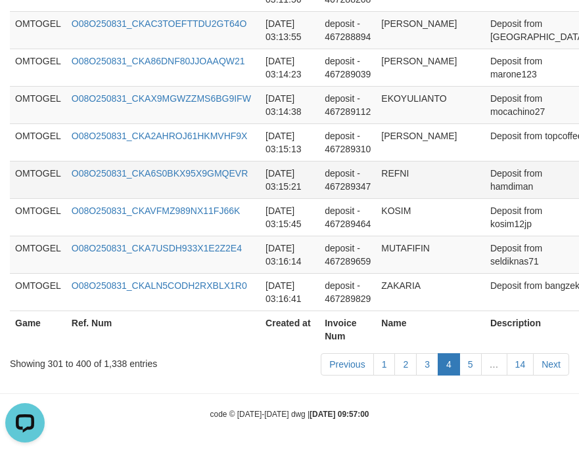
click at [380, 169] on td "REFNI" at bounding box center [430, 179] width 109 height 37
click at [475, 374] on link "5" at bounding box center [470, 364] width 22 height 22
click at [418, 192] on td "REFNI" at bounding box center [430, 179] width 109 height 37
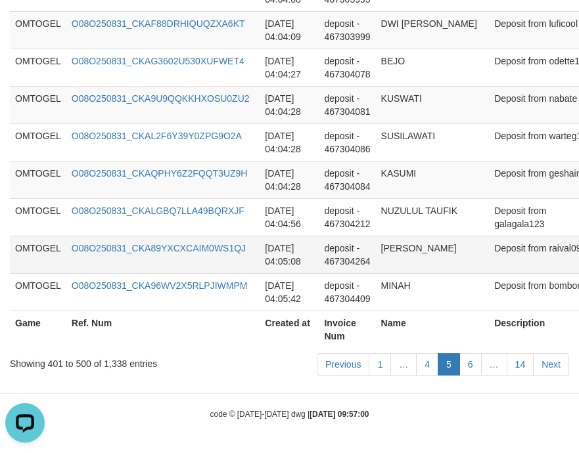
click at [422, 246] on td "RAIVAL ANANDA" at bounding box center [433, 254] width 114 height 37
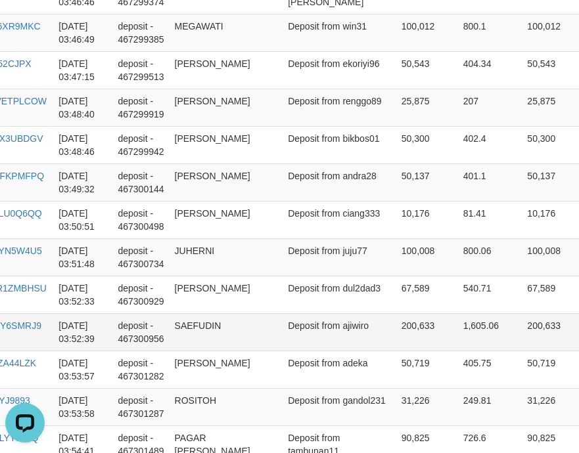
scroll to position [2629, 249]
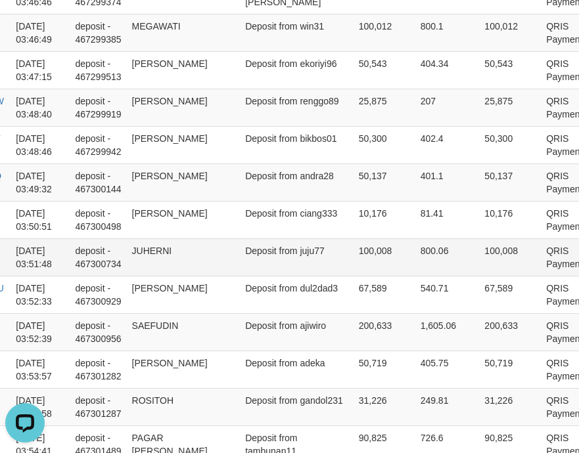
click at [302, 265] on td "Deposit from juju77" at bounding box center [297, 256] width 114 height 37
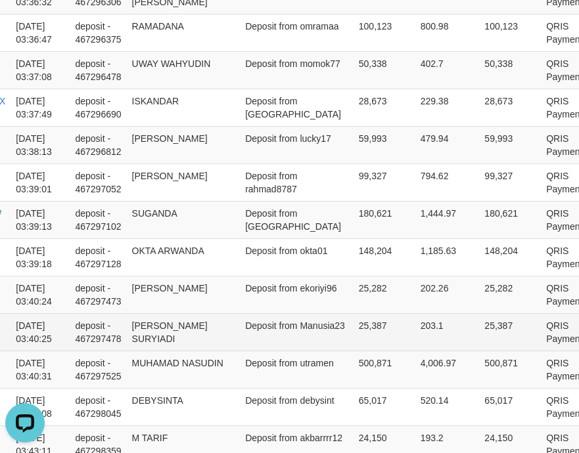
click at [423, 325] on td "203.1" at bounding box center [447, 331] width 64 height 37
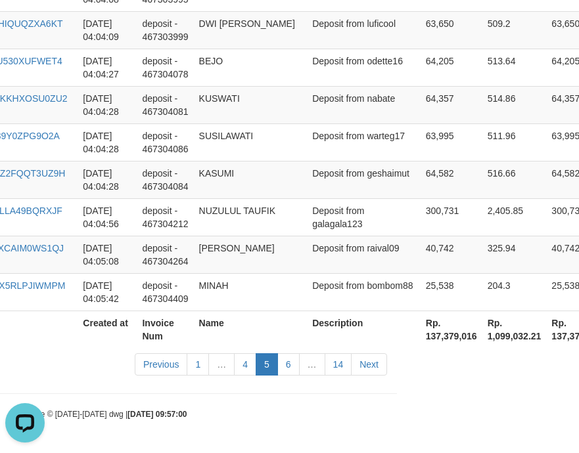
scroll to position [3979, 249]
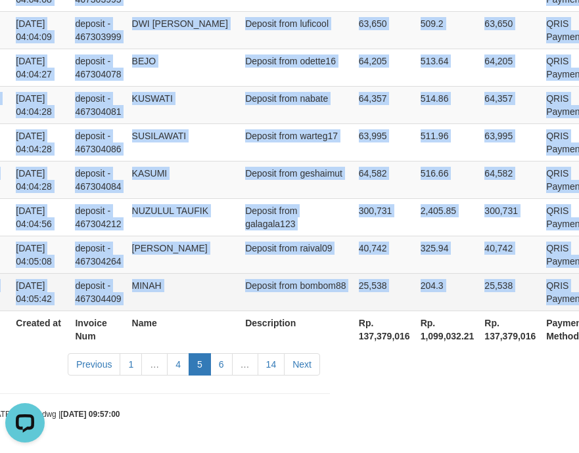
drag, startPoint x: 14, startPoint y: 249, endPoint x: 558, endPoint y: 281, distance: 544.3
copy tbody "OMTOGEL O08O250831_CKAI8LXJNZXO4M5MV2P 2025-08-31 03:36:11 deposit - 467296214 …"
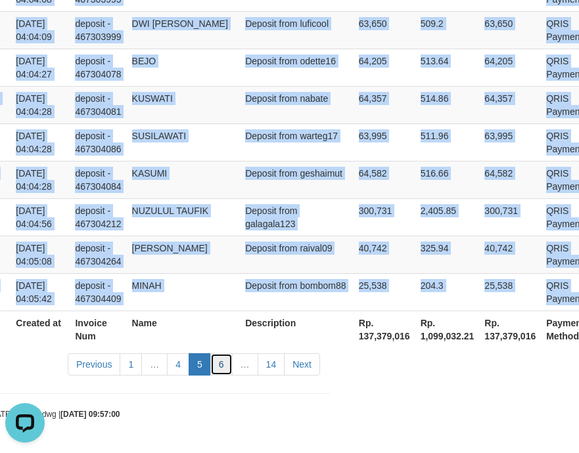
click at [227, 372] on link "6" at bounding box center [221, 364] width 22 height 22
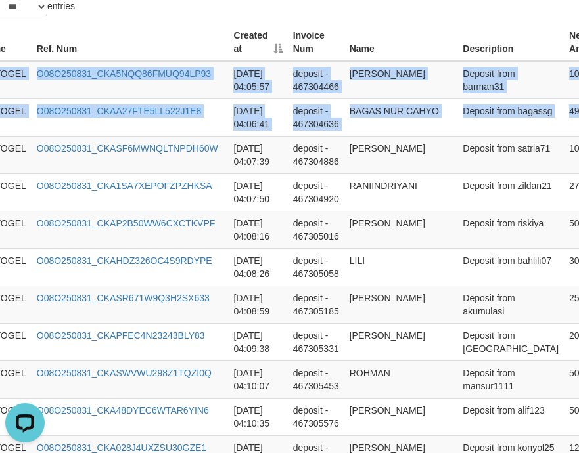
scroll to position [484, 226]
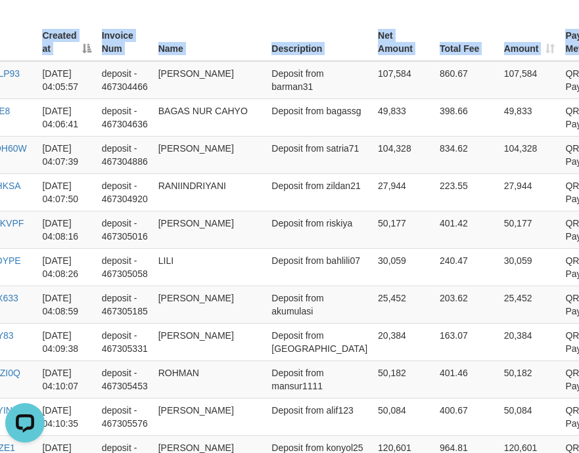
drag, startPoint x: 16, startPoint y: 72, endPoint x: 675, endPoint y: 141, distance: 662.5
copy table "Game Ref. Num Created at Invoice Num Name Description Net Amount Total Fee Amou…"
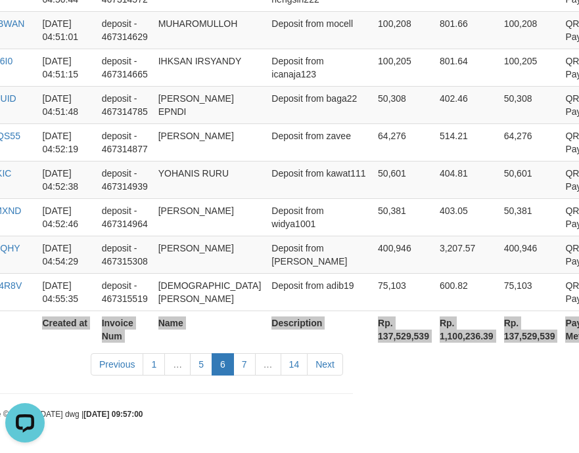
scroll to position [4952, 226]
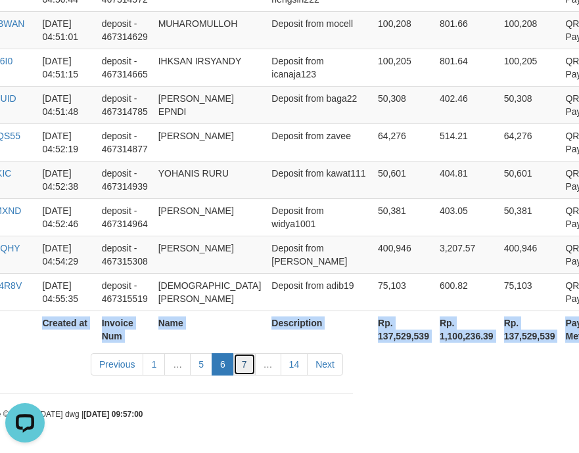
click at [253, 365] on link "7" at bounding box center [244, 364] width 22 height 22
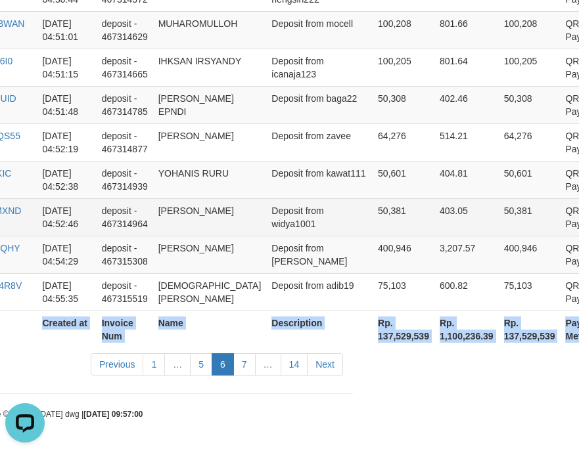
scroll to position [3992, 226]
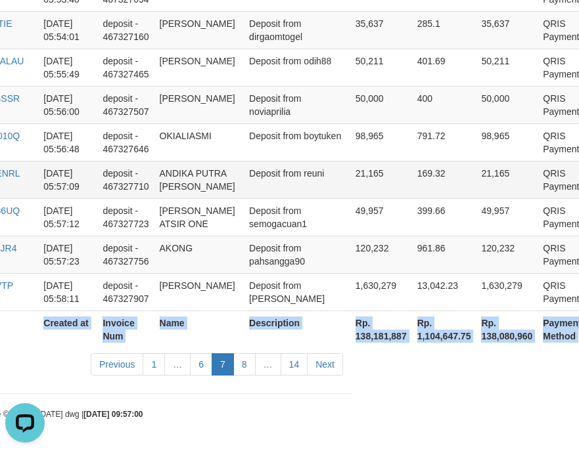
copy table "Game Ref. Num Created at Invoice Num Name Description Net Amount Total Fee Amou…"
click at [240, 361] on link "8" at bounding box center [244, 364] width 22 height 22
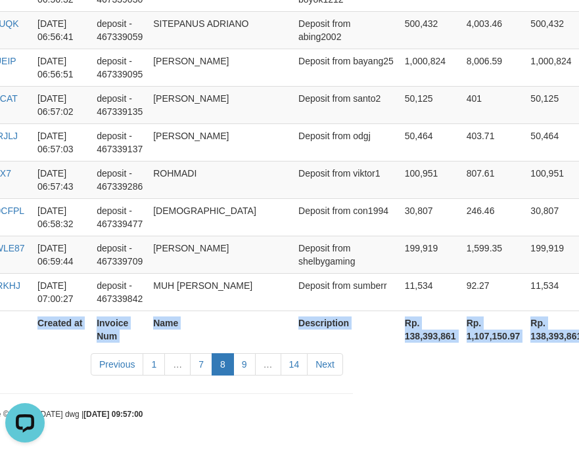
scroll to position [3979, 226]
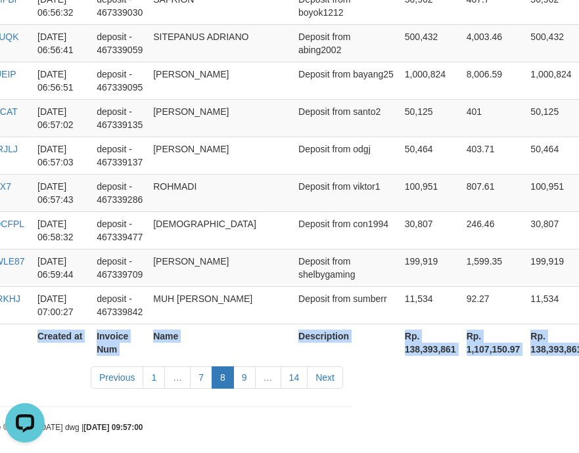
copy table "Game Ref. Num Created at Invoice Num Name Description Net Amount Total Fee Amou…"
click at [248, 370] on link "9" at bounding box center [244, 378] width 22 height 22
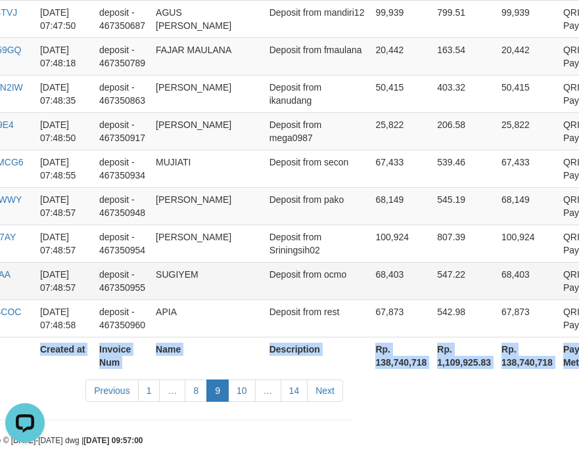
copy table "Game Ref. Num Created at Invoice Num Name Description Net Amount Total Fee Amou…"
click at [253, 380] on link "10" at bounding box center [242, 391] width 28 height 22
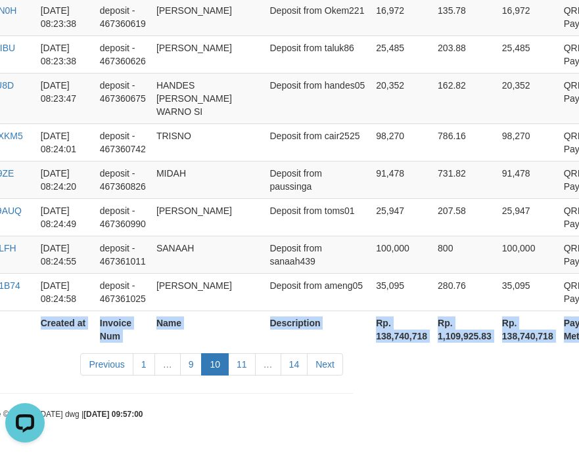
copy table "Game Ref. Num Created at Invoice Num Name Description Net Amount Total Fee Amou…"
click at [240, 370] on link "11" at bounding box center [242, 364] width 28 height 22
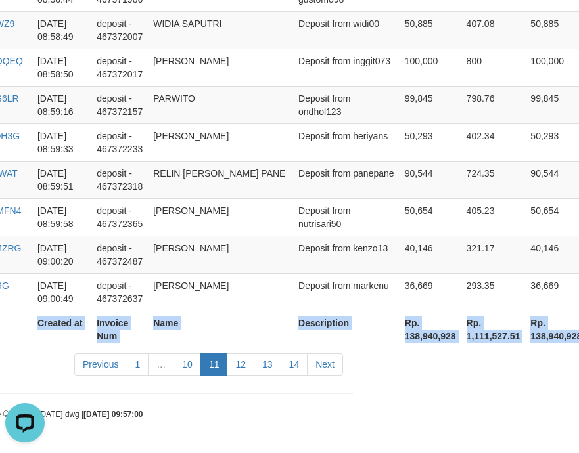
scroll to position [3979, 226]
copy table "Game Ref. Num Created at Invoice Num Name Description Net Amount Total Fee Amou…"
click at [244, 369] on link "12" at bounding box center [241, 364] width 28 height 22
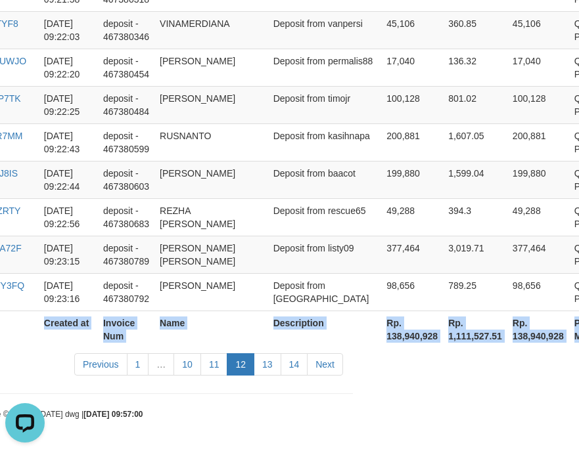
scroll to position [4019, 226]
copy table "Game Ref. Num Created at Invoice Num Name Description Net Amount Total Fee Amou…"
click at [268, 367] on link "13" at bounding box center [268, 364] width 28 height 22
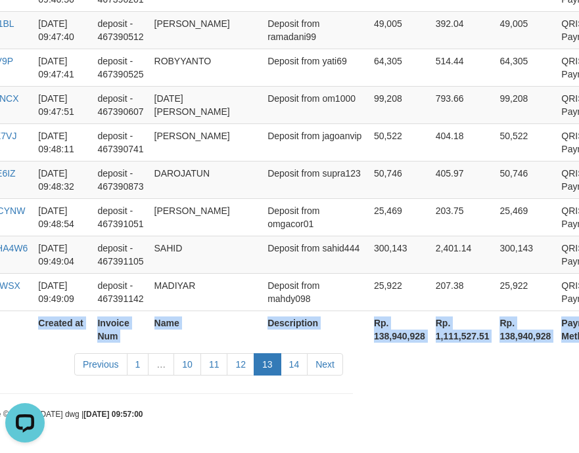
scroll to position [4032, 226]
copy table "Game Ref. Num Created at Invoice Num Name Description Net Amount Total Fee Amou…"
click at [300, 367] on link "14" at bounding box center [295, 364] width 28 height 22
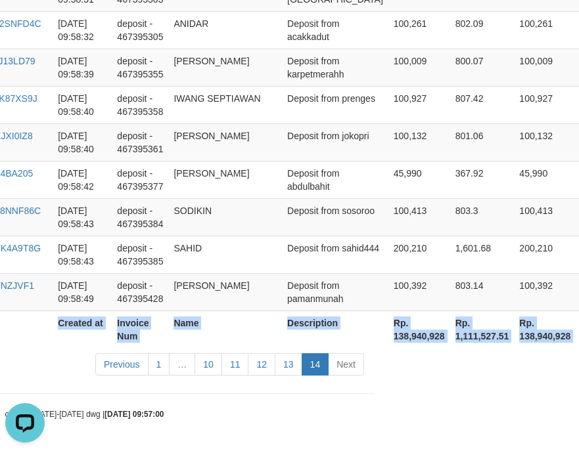
copy table "Game Ref. Num Created at Invoice Num Name Description Net Amount Total Fee Amou…"
